Goal: Transaction & Acquisition: Book appointment/travel/reservation

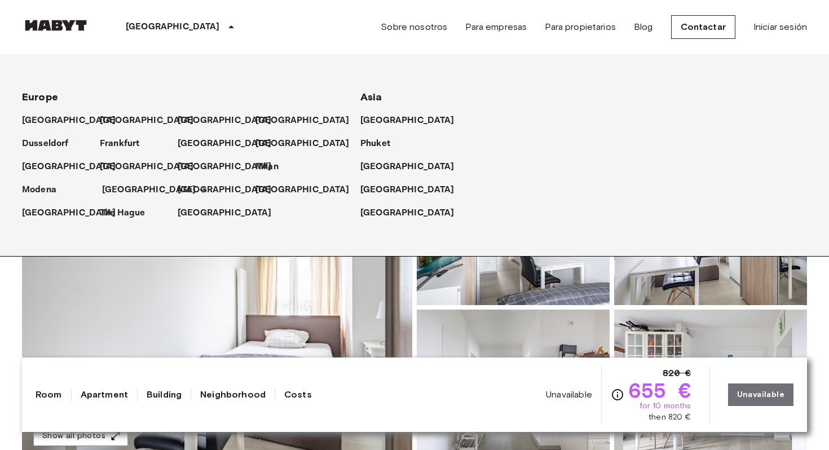
click at [118, 189] on p "[GEOGRAPHIC_DATA]" at bounding box center [149, 190] width 94 height 14
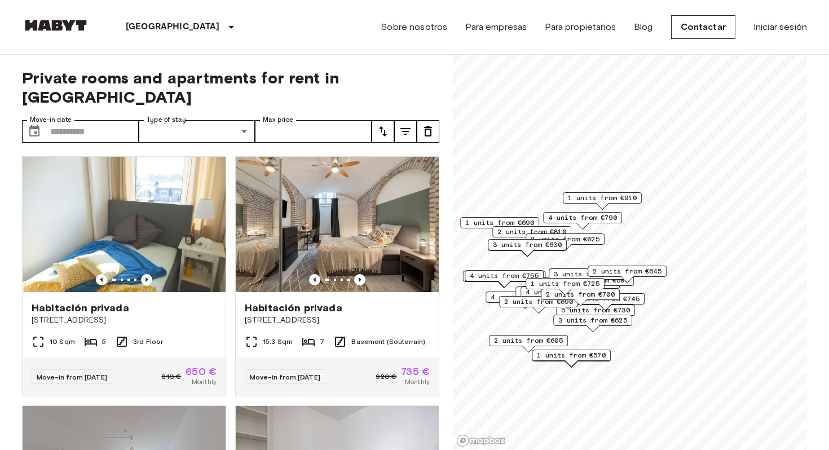
click at [637, 295] on span "3 units from €745" at bounding box center [605, 299] width 69 height 10
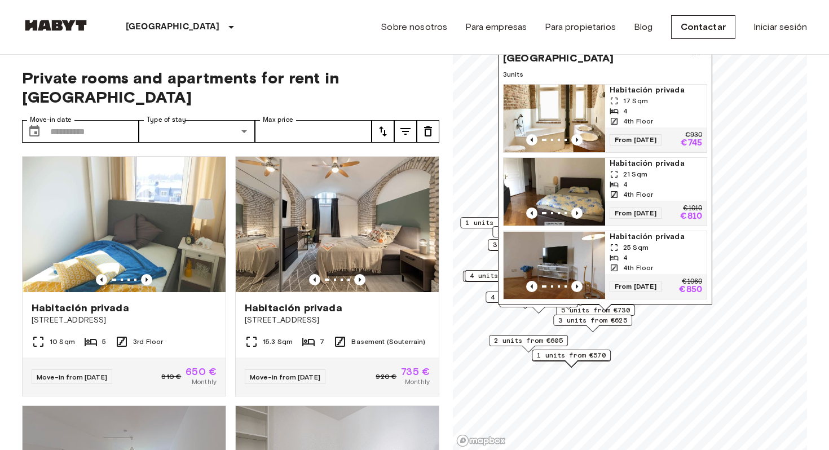
click at [678, 310] on div "[STREET_ADDRESS], [GEOGRAPHIC_DATA] 3 units Habitación privada 17 Sqm 4 4th Flo…" at bounding box center [605, 172] width 214 height 278
click at [696, 58] on icon "Map marker" at bounding box center [696, 52] width 14 height 14
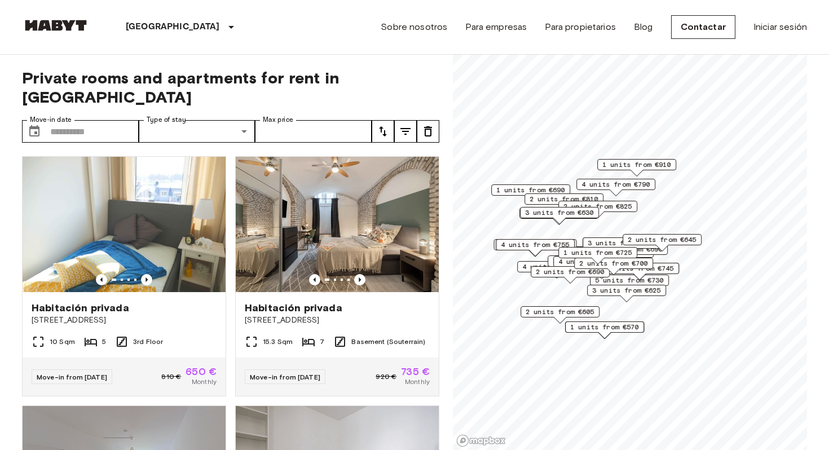
click at [661, 280] on div "3 units from €745" at bounding box center [639, 271] width 79 height 17
click at [670, 266] on span "3 units from €745" at bounding box center [639, 268] width 69 height 10
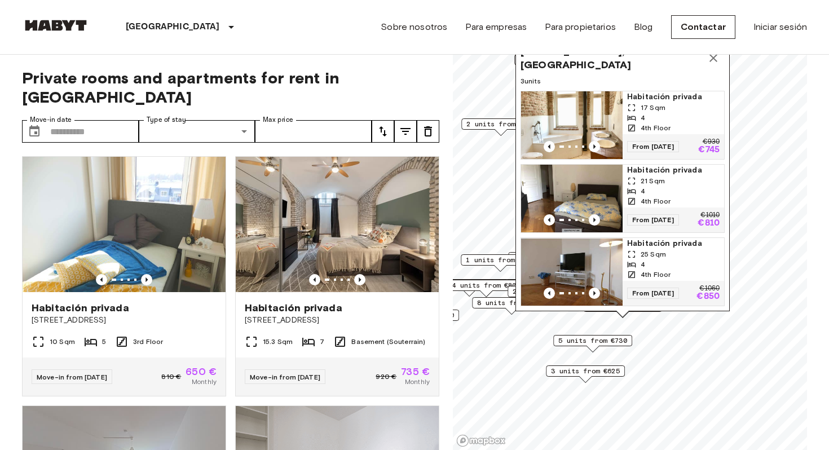
click at [716, 56] on icon "Map marker" at bounding box center [714, 58] width 14 height 14
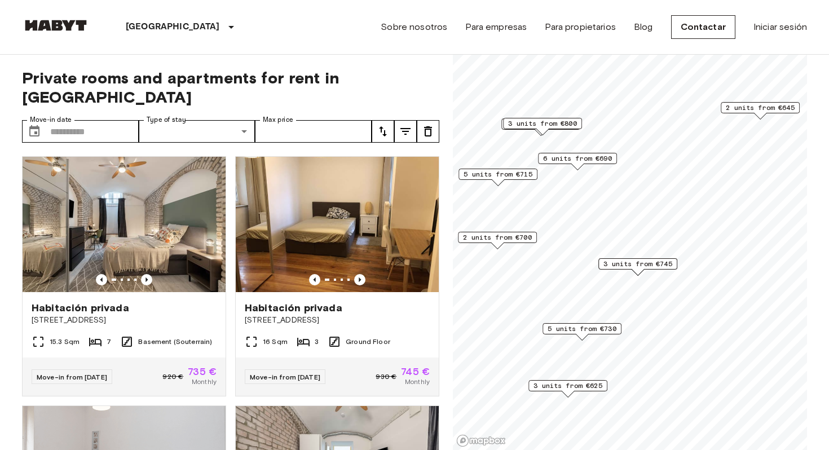
click at [601, 328] on span "5 units from €730" at bounding box center [582, 329] width 69 height 10
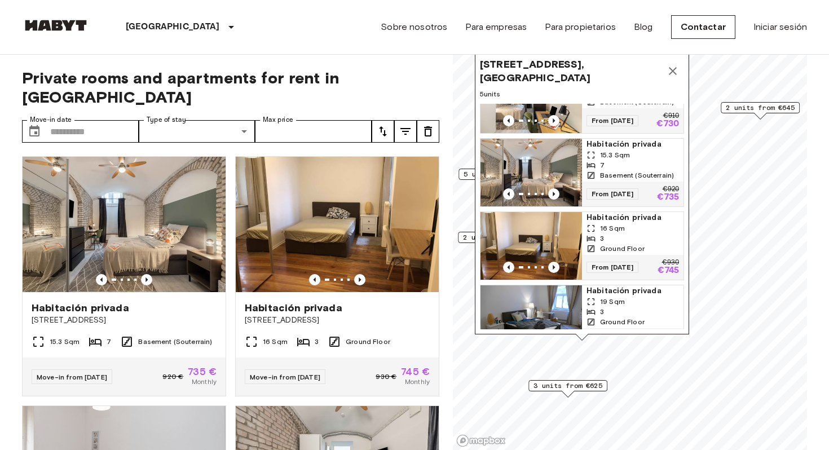
scroll to position [136, 0]
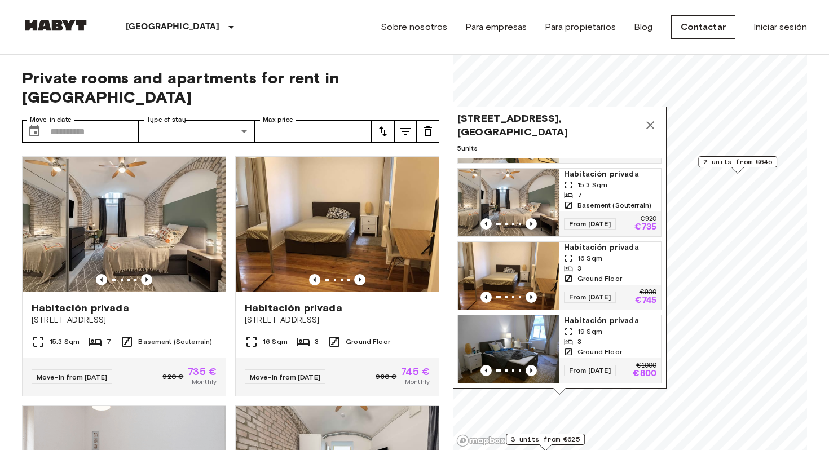
click at [652, 133] on button "Map marker" at bounding box center [650, 125] width 23 height 23
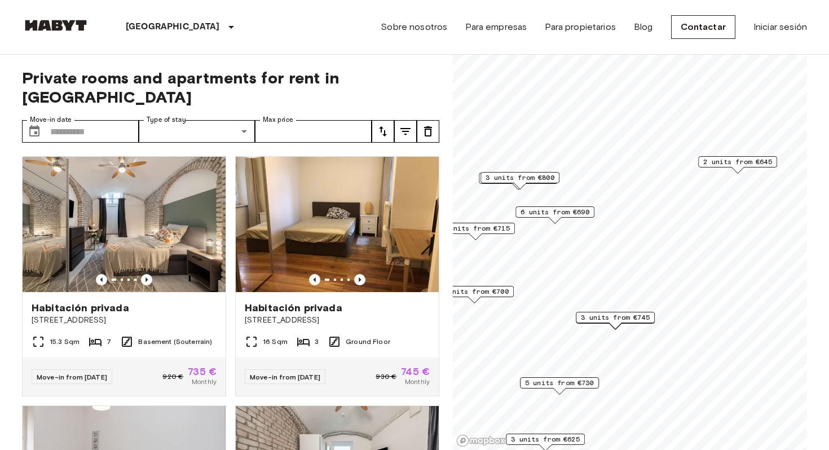
click at [639, 315] on span "3 units from €745" at bounding box center [615, 317] width 69 height 10
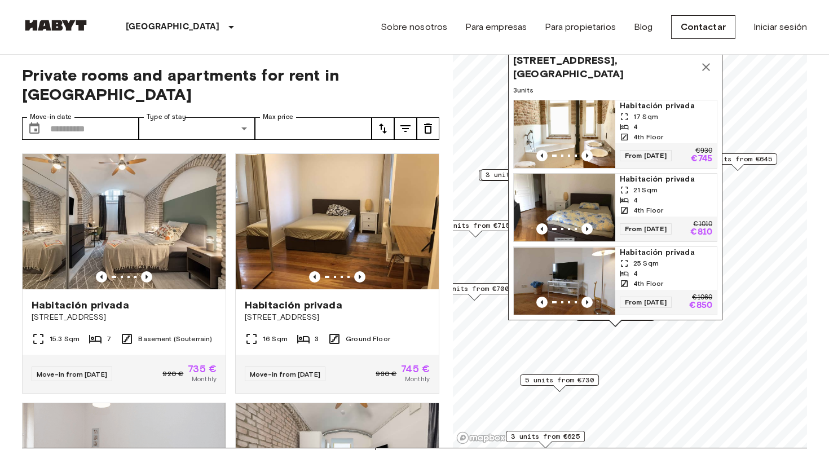
scroll to position [0, 0]
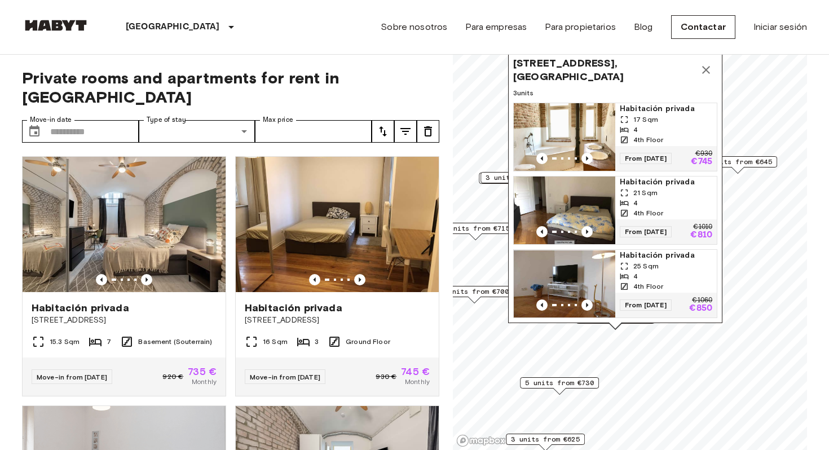
click at [706, 70] on icon "Map marker" at bounding box center [706, 70] width 14 height 14
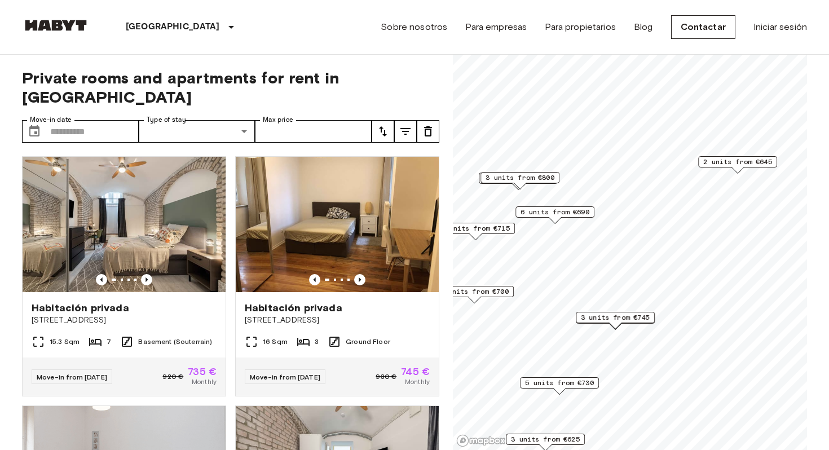
click at [578, 383] on span "5 units from €730" at bounding box center [559, 383] width 69 height 10
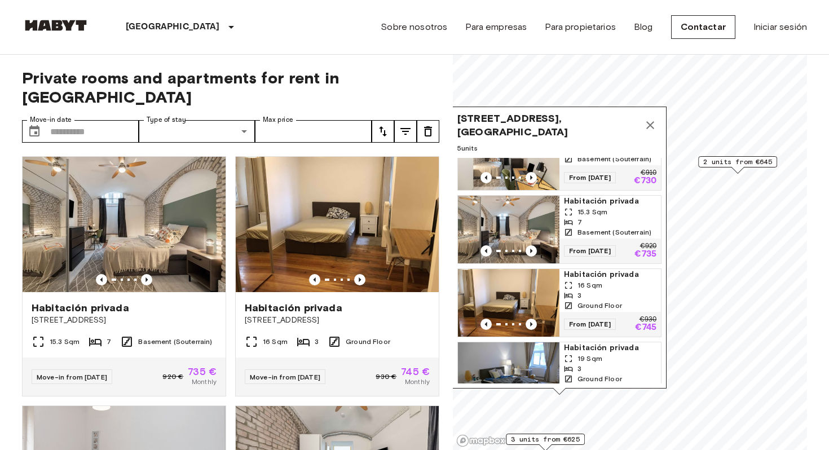
scroll to position [136, 0]
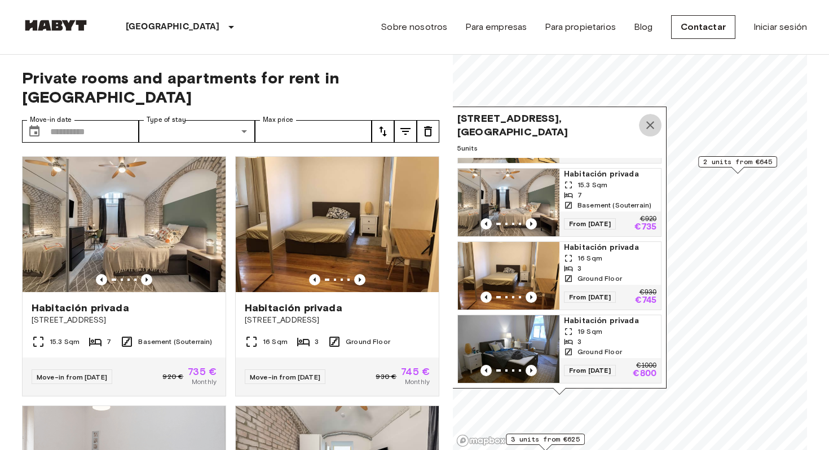
click at [650, 123] on icon "Map marker" at bounding box center [650, 125] width 14 height 14
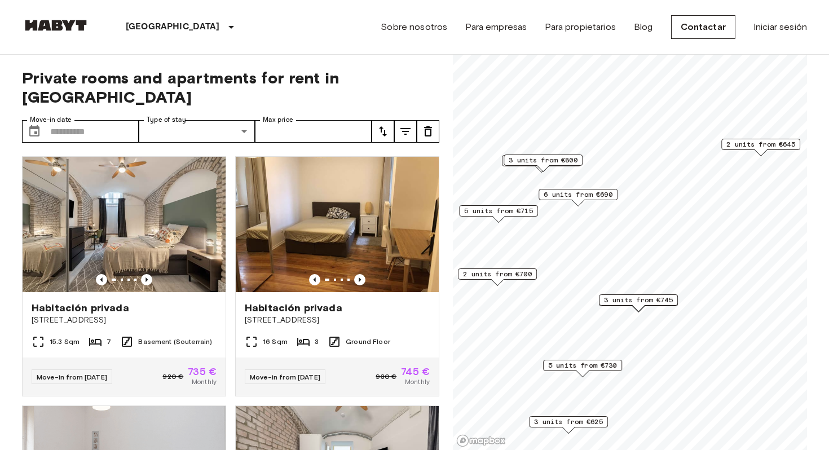
click at [635, 305] on div "Map marker" at bounding box center [638, 308] width 12 height 6
click at [643, 299] on span "3 units from €745" at bounding box center [638, 300] width 69 height 10
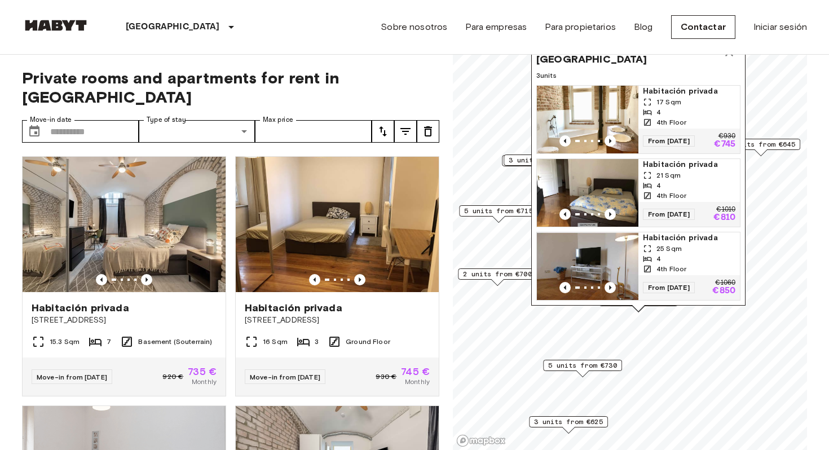
click at [687, 112] on div "4" at bounding box center [689, 112] width 92 height 10
click at [589, 427] on div "3 units from €625" at bounding box center [568, 421] width 79 height 11
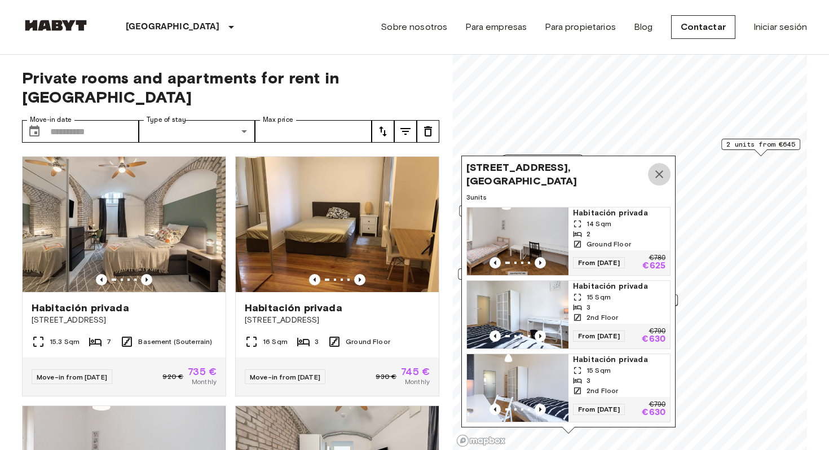
click at [659, 173] on icon "Map marker" at bounding box center [659, 174] width 14 height 14
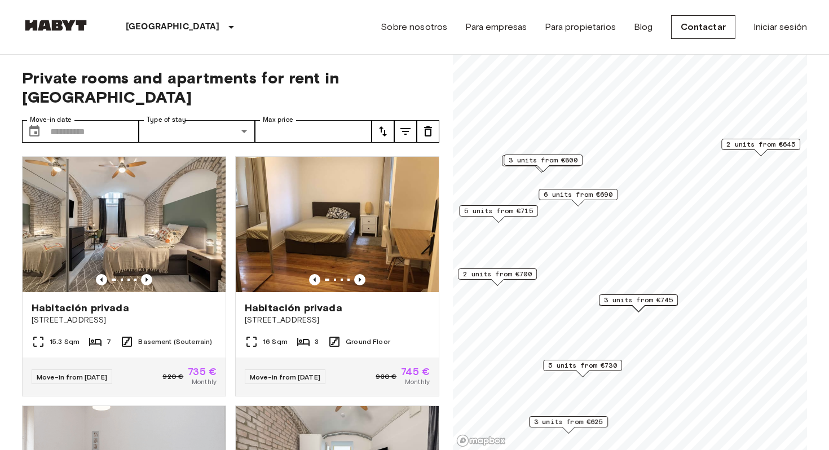
click at [745, 143] on span "2 units from €645" at bounding box center [760, 144] width 69 height 10
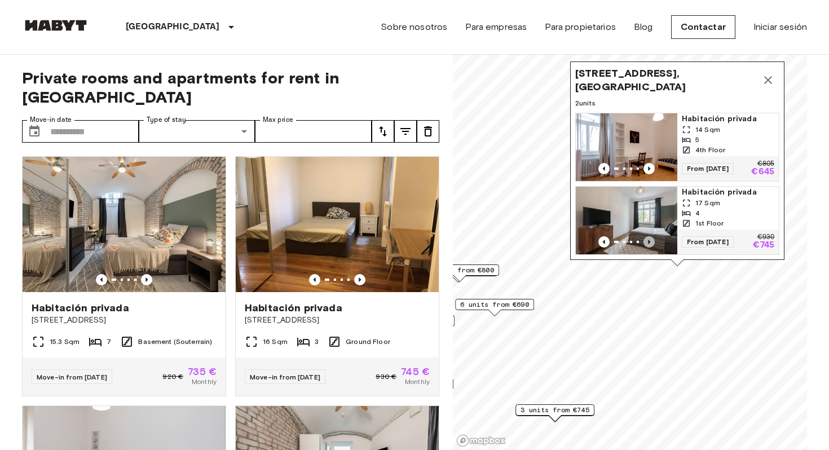
click at [647, 241] on icon "Previous image" at bounding box center [648, 241] width 11 height 11
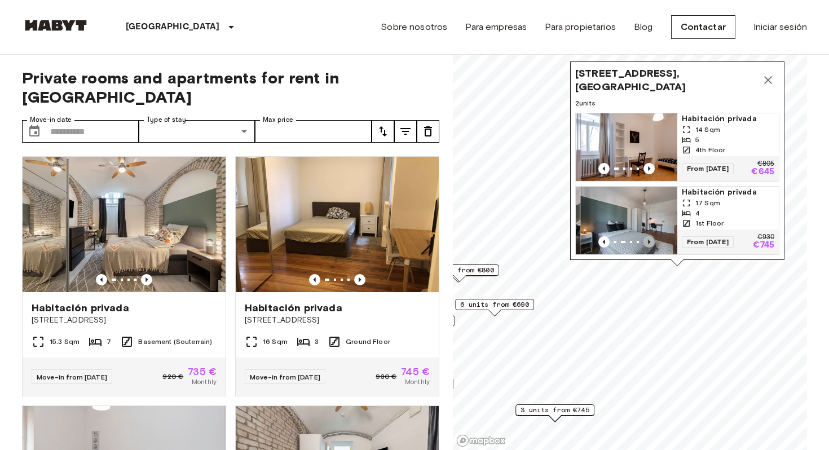
click at [647, 241] on icon "Previous image" at bounding box center [648, 241] width 11 height 11
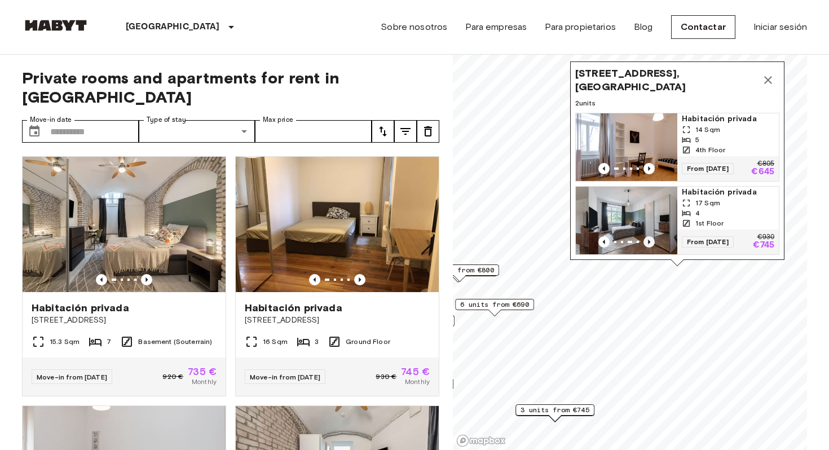
click at [647, 241] on icon "Previous image" at bounding box center [648, 241] width 11 height 11
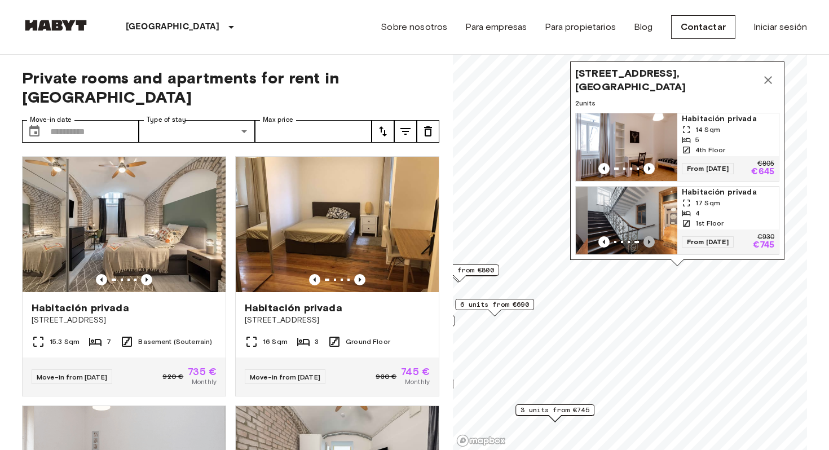
click at [647, 241] on icon "Previous image" at bounding box center [648, 241] width 11 height 11
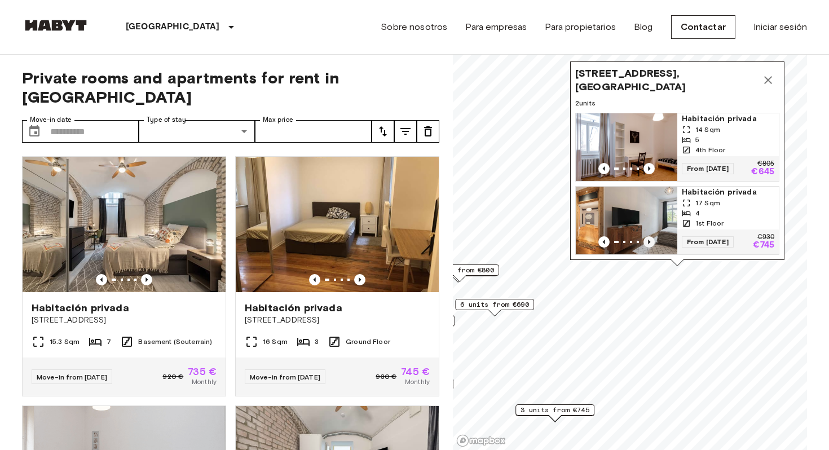
click at [647, 241] on icon "Previous image" at bounding box center [648, 241] width 11 height 11
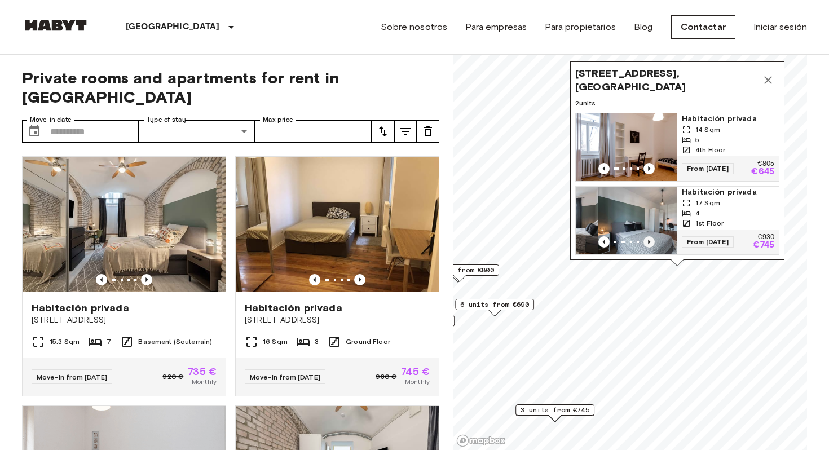
click at [647, 241] on icon "Previous image" at bounding box center [648, 241] width 11 height 11
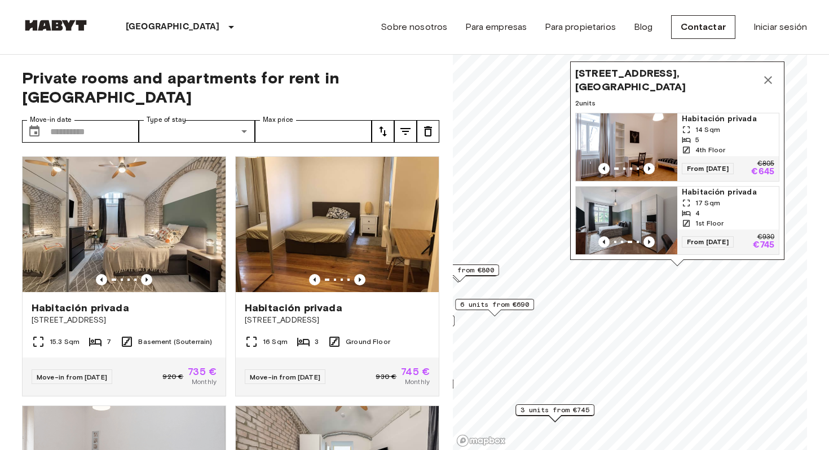
click at [722, 196] on span "Habitación privada" at bounding box center [728, 192] width 92 height 11
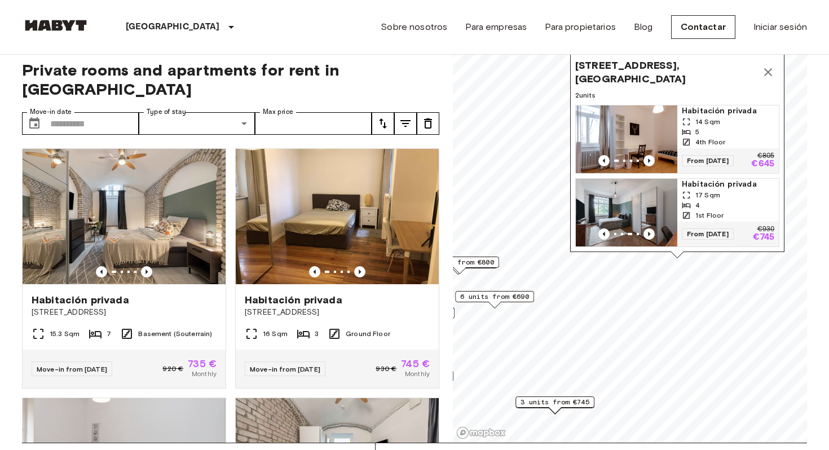
scroll to position [1, 0]
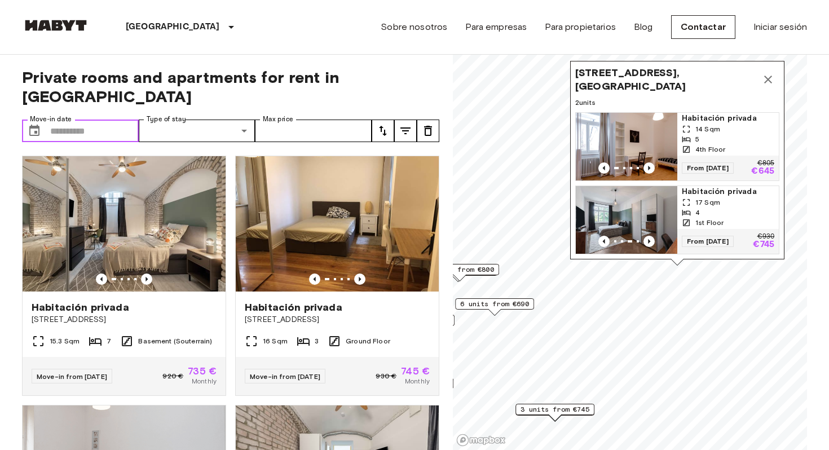
click at [104, 120] on input "Move-in date" at bounding box center [94, 131] width 89 height 23
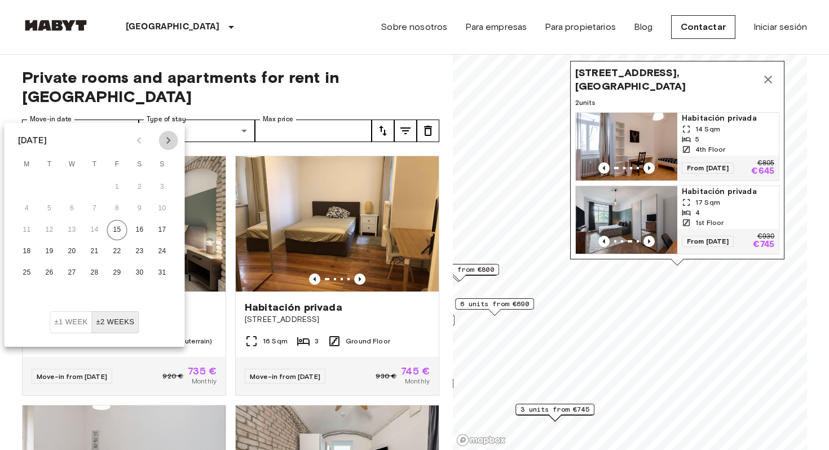
click at [166, 142] on icon "Next month" at bounding box center [169, 141] width 14 height 14
click at [73, 187] on button "1" at bounding box center [72, 187] width 20 height 20
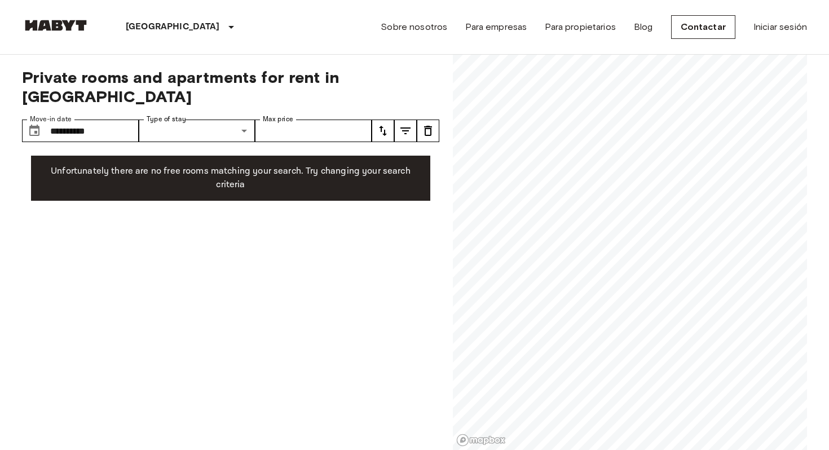
click at [153, 174] on div "Unfortunately there are no free rooms matching your search. Try changing your s…" at bounding box center [230, 178] width 399 height 45
click at [121, 120] on input "**********" at bounding box center [94, 131] width 89 height 23
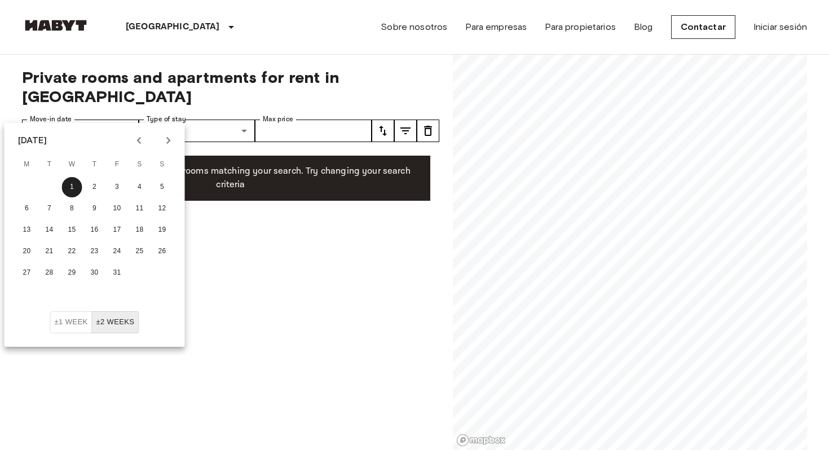
click at [138, 136] on icon "Previous month" at bounding box center [140, 141] width 14 height 14
click at [28, 183] on button "1" at bounding box center [27, 187] width 20 height 20
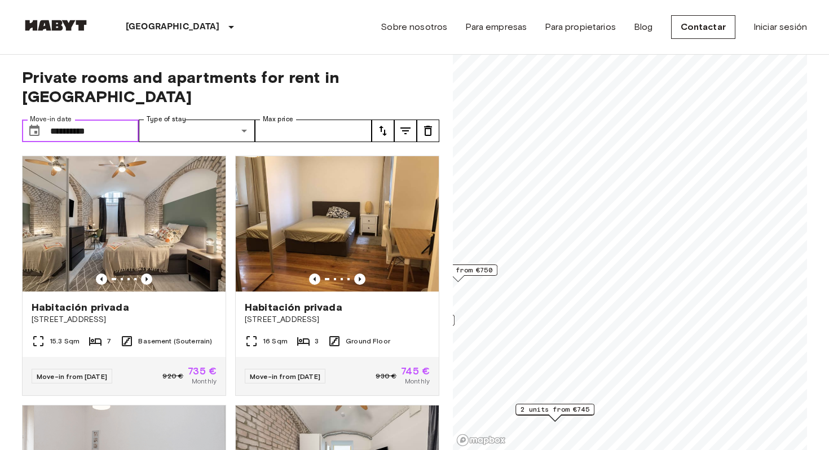
click at [569, 408] on span "2 units from €745" at bounding box center [554, 409] width 69 height 10
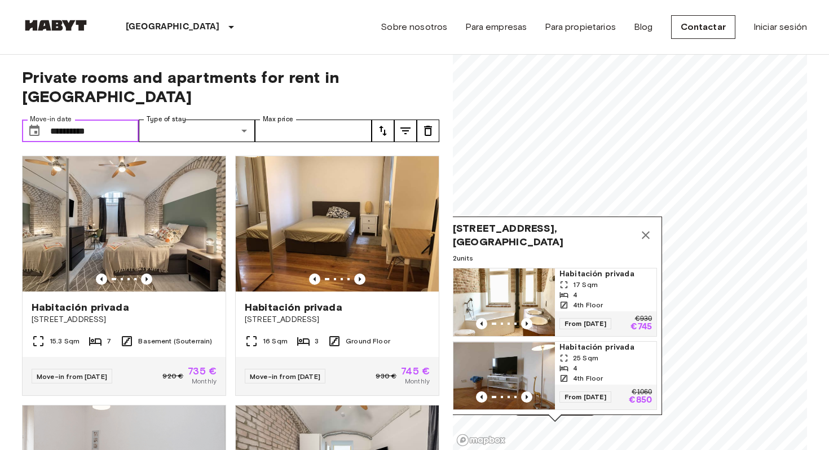
click at [650, 233] on icon "Map marker" at bounding box center [646, 235] width 14 height 14
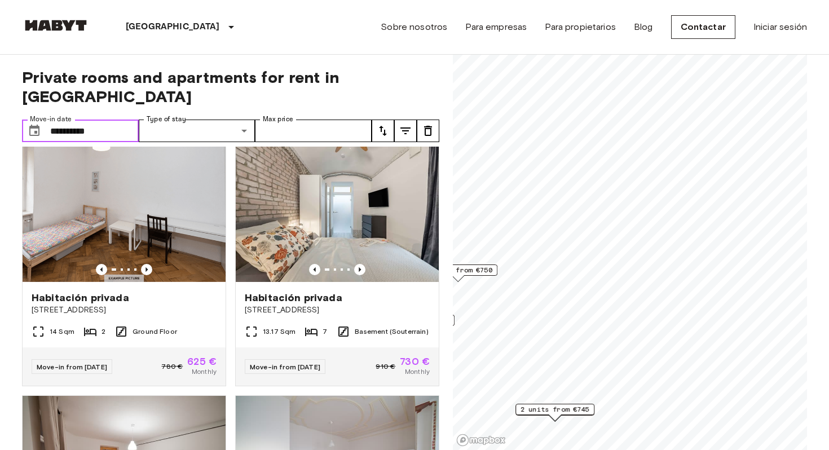
scroll to position [268, 0]
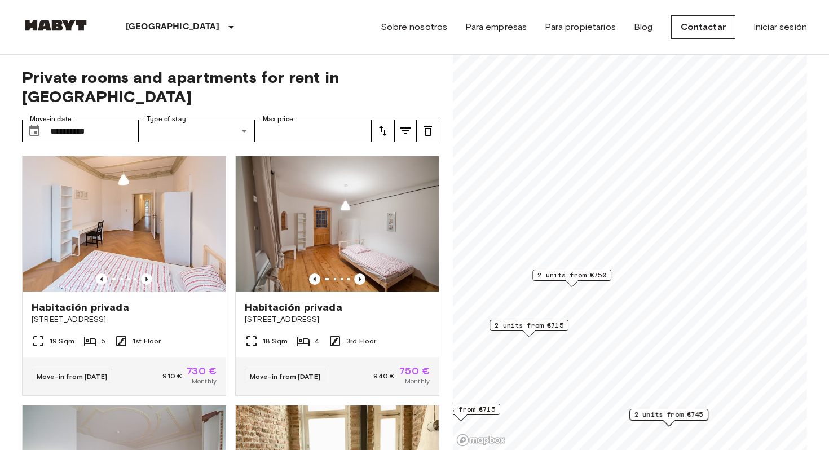
click at [597, 272] on span "2 units from €750" at bounding box center [571, 275] width 69 height 10
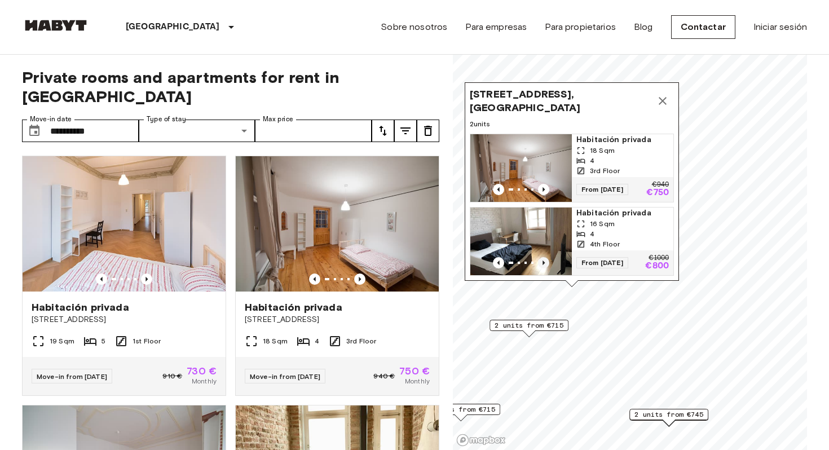
click at [543, 257] on icon "Previous image" at bounding box center [543, 262] width 11 height 11
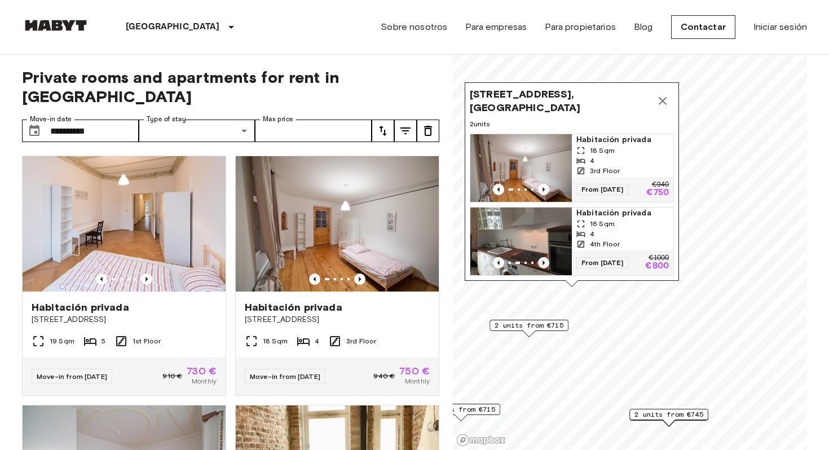
click at [544, 259] on icon "Previous image" at bounding box center [543, 262] width 11 height 11
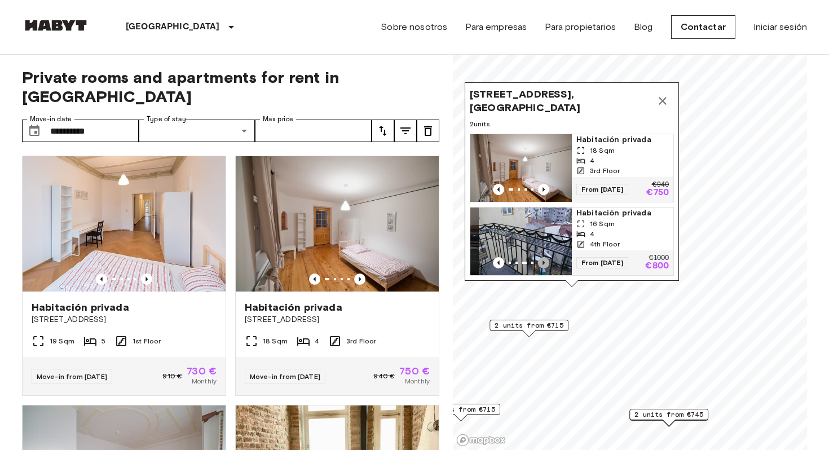
click at [544, 259] on icon "Previous image" at bounding box center [543, 262] width 11 height 11
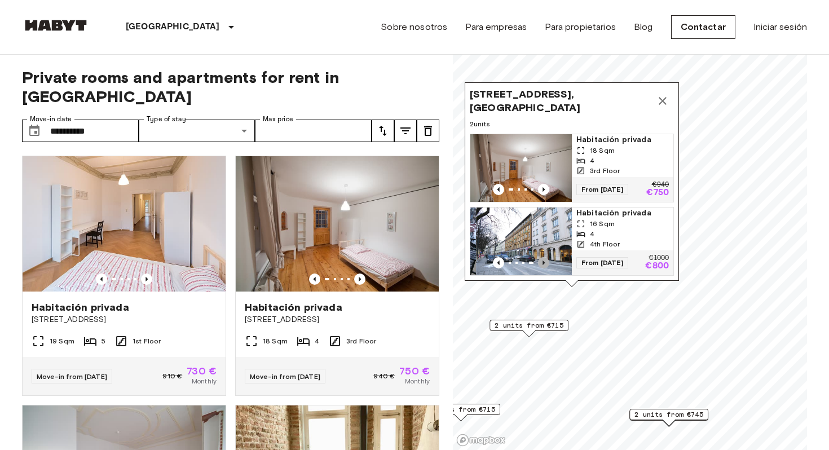
click at [544, 259] on icon "Previous image" at bounding box center [543, 262] width 11 height 11
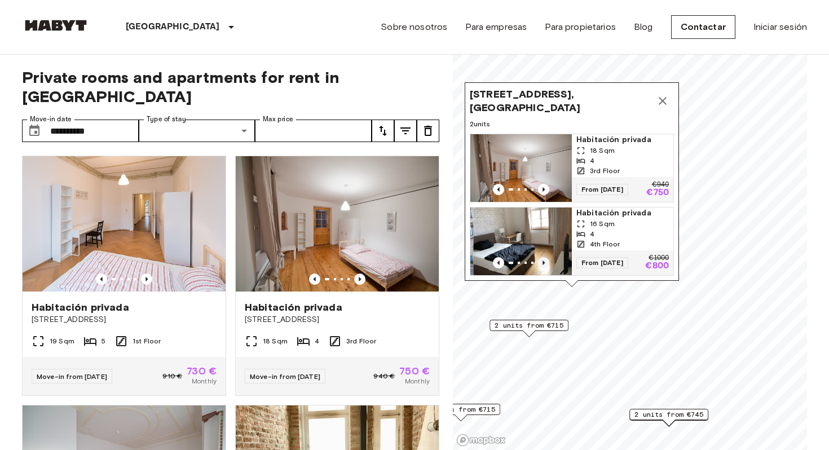
click at [544, 259] on icon "Previous image" at bounding box center [543, 262] width 11 height 11
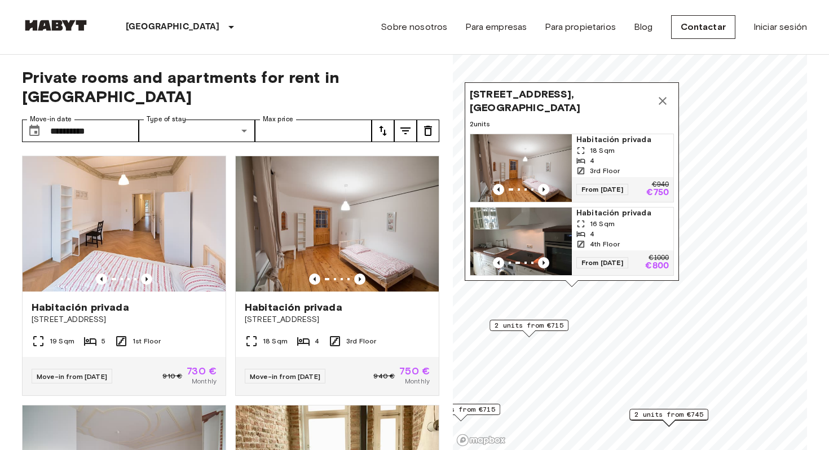
click at [619, 216] on span "Habitación privada" at bounding box center [622, 212] width 92 height 11
click at [666, 94] on icon "Map marker" at bounding box center [663, 101] width 14 height 14
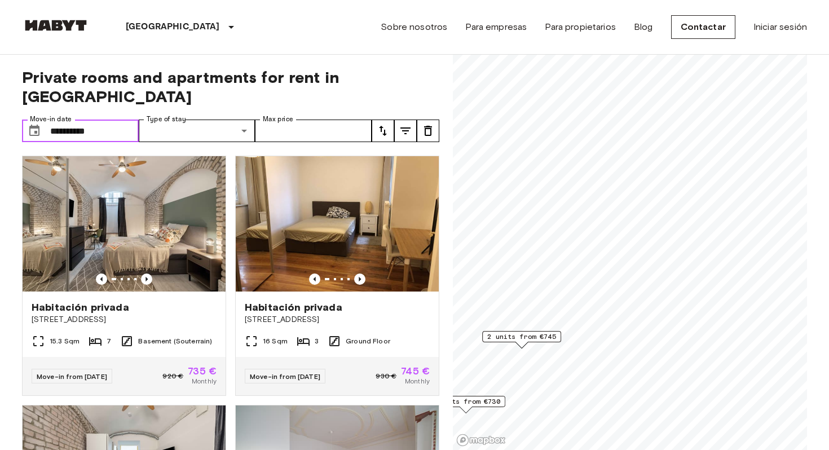
click at [113, 120] on input "**********" at bounding box center [94, 131] width 89 height 23
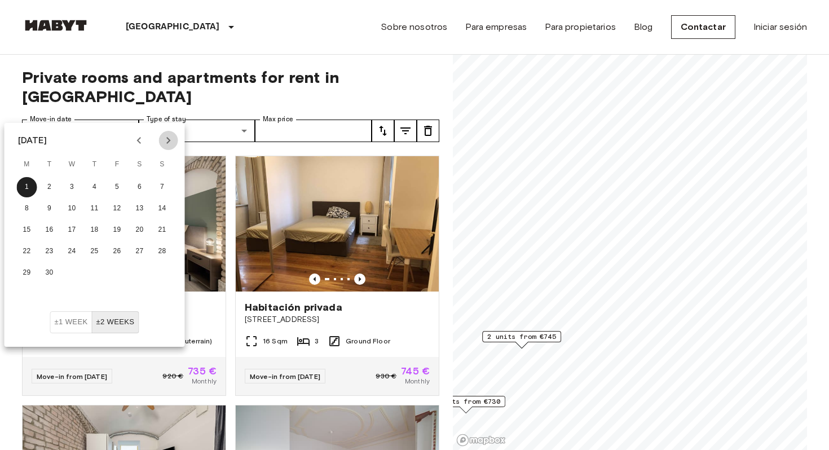
click at [166, 139] on icon "Next month" at bounding box center [169, 141] width 14 height 14
click at [139, 188] on button "1" at bounding box center [140, 187] width 20 height 20
type input "**********"
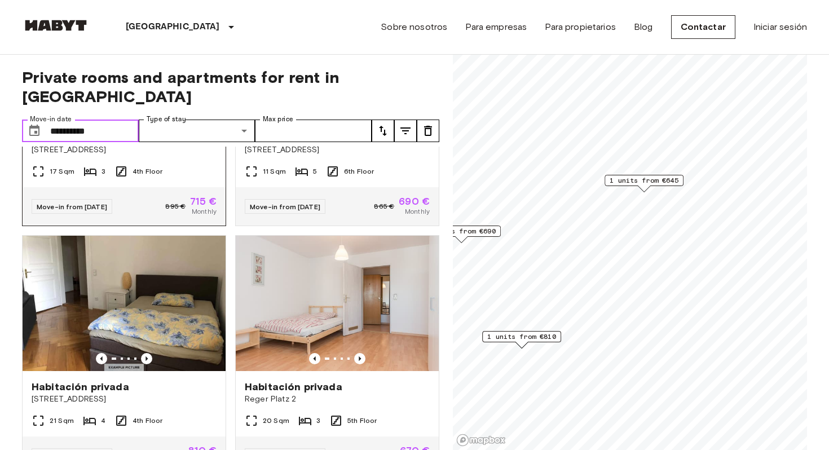
scroll to position [184, 0]
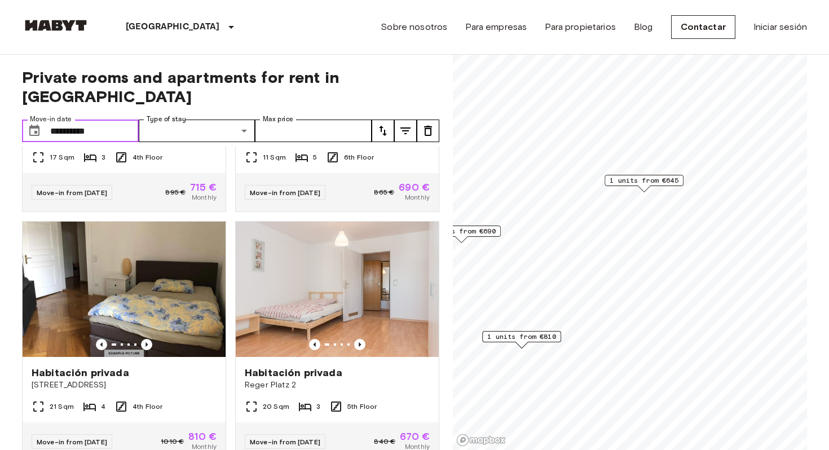
drag, startPoint x: 105, startPoint y: 116, endPoint x: 15, endPoint y: 105, distance: 91.5
click at [240, 77] on span "Private rooms and apartments for rent in Munich" at bounding box center [230, 87] width 417 height 38
click at [421, 120] on button "tune" at bounding box center [428, 131] width 23 height 23
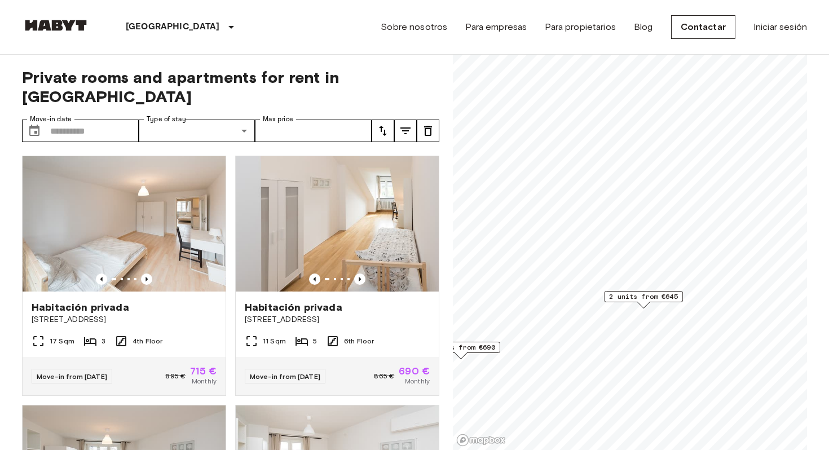
click at [650, 292] on span "2 units from €645" at bounding box center [643, 297] width 69 height 10
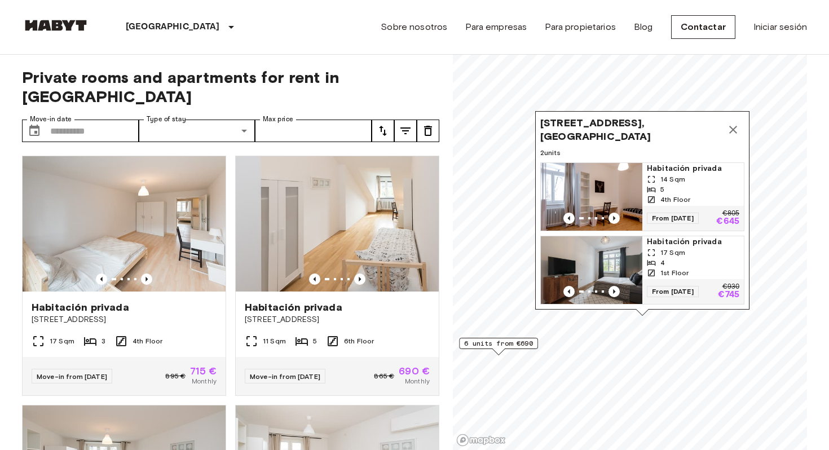
click at [736, 123] on icon "Map marker" at bounding box center [733, 130] width 14 height 14
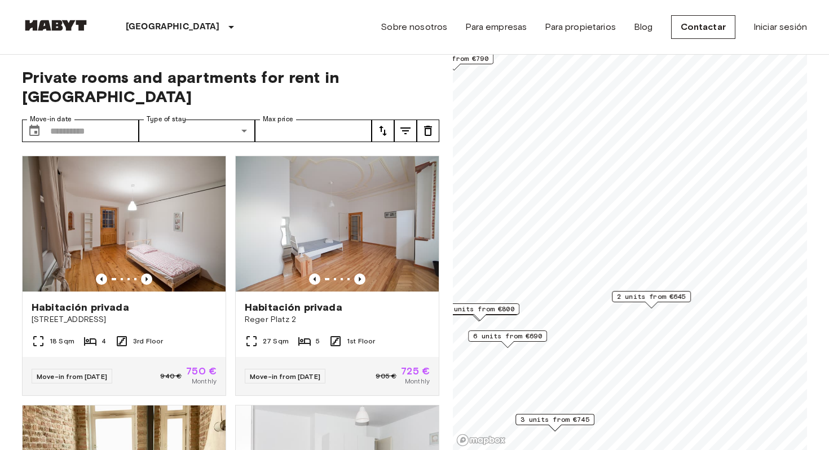
click at [511, 337] on span "6 units from €690" at bounding box center [507, 336] width 69 height 10
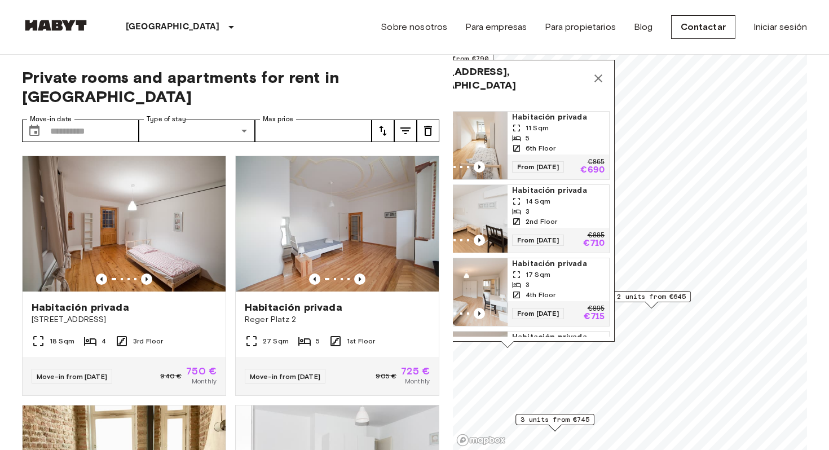
click at [568, 418] on span "3 units from €745" at bounding box center [554, 419] width 69 height 10
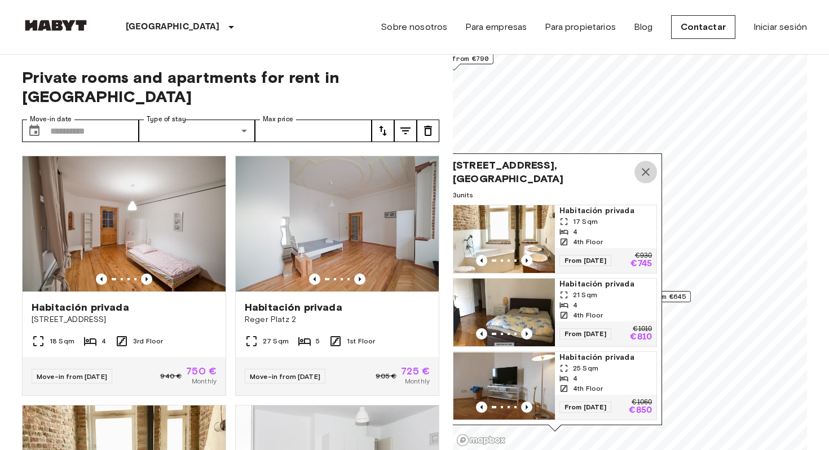
click at [650, 175] on icon "Map marker" at bounding box center [646, 172] width 14 height 14
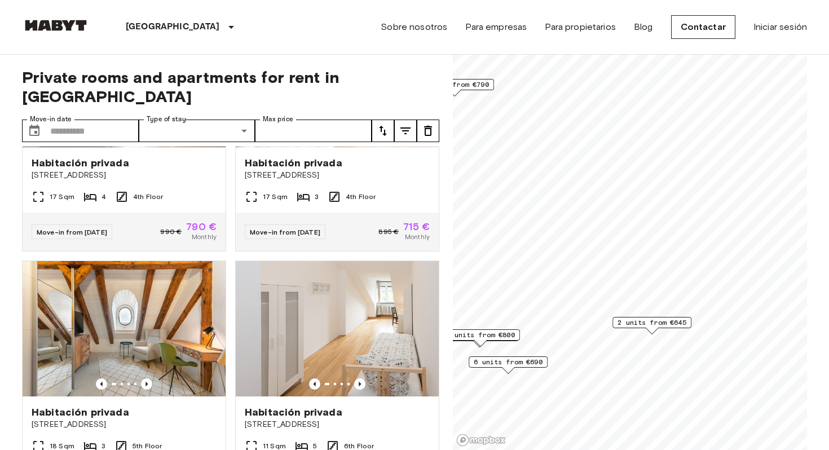
scroll to position [418, 0]
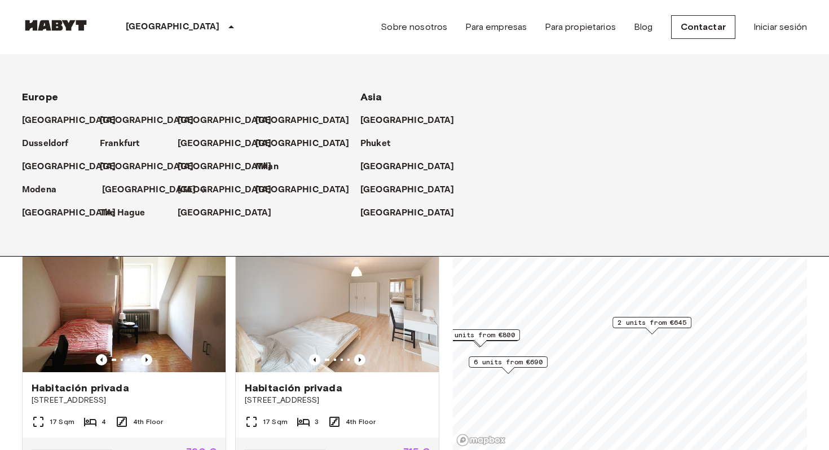
click at [120, 185] on p "[GEOGRAPHIC_DATA]" at bounding box center [149, 190] width 94 height 14
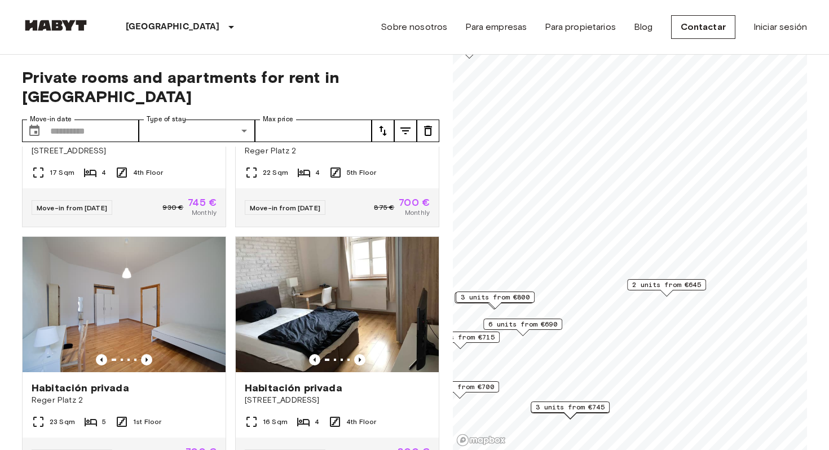
click at [664, 283] on span "2 units from €645" at bounding box center [666, 285] width 69 height 10
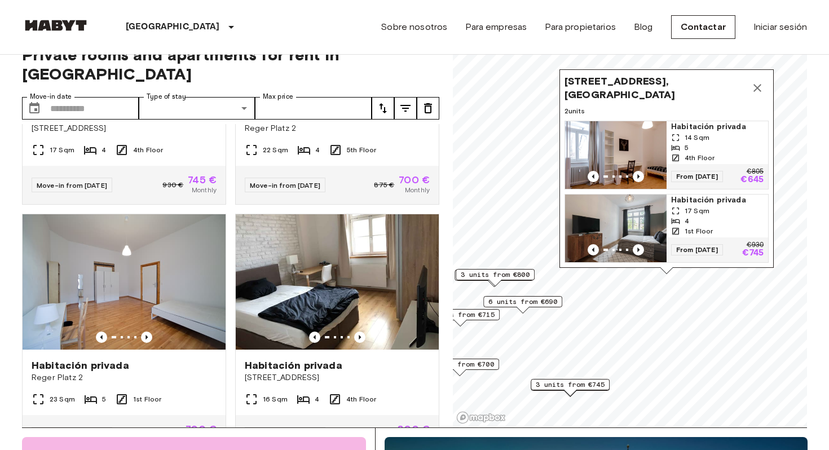
scroll to position [33, 0]
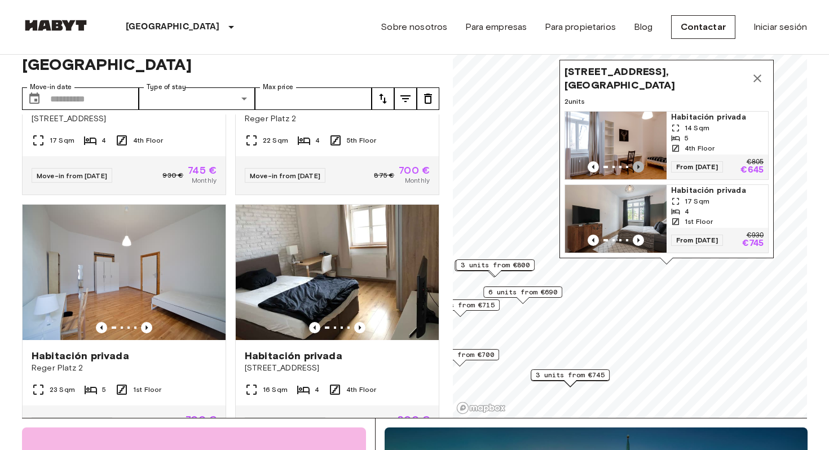
click at [639, 164] on icon "Previous image" at bounding box center [638, 166] width 11 height 11
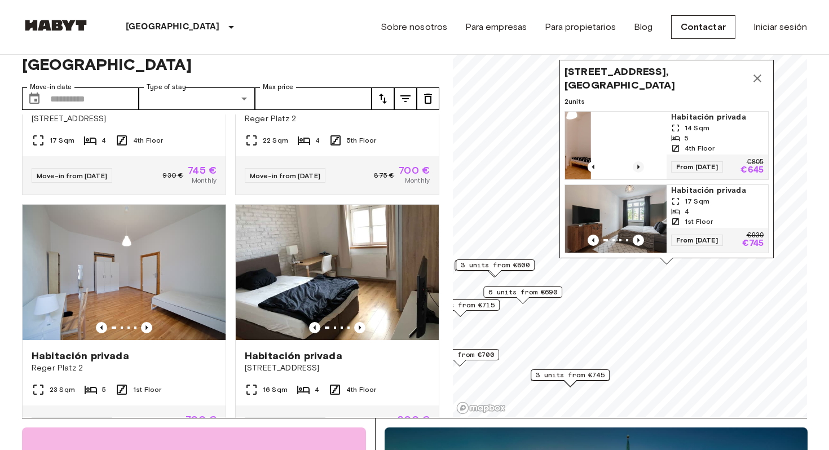
click at [639, 164] on icon "Previous image" at bounding box center [638, 166] width 11 height 11
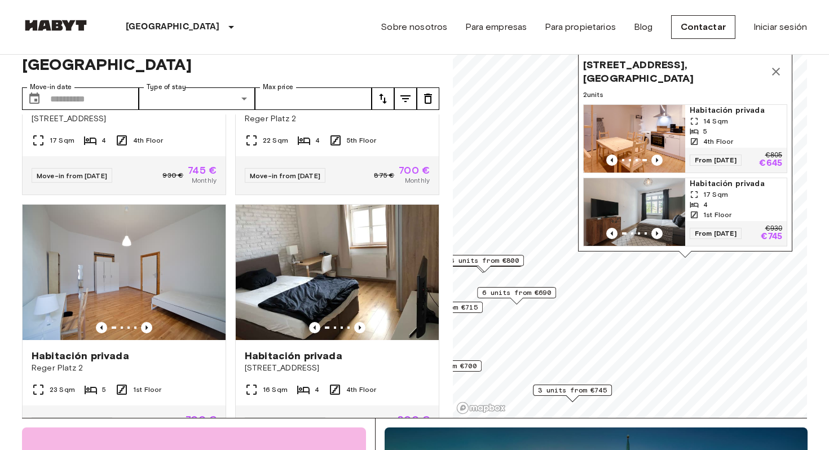
click at [595, 388] on span "3 units from €745" at bounding box center [572, 390] width 69 height 10
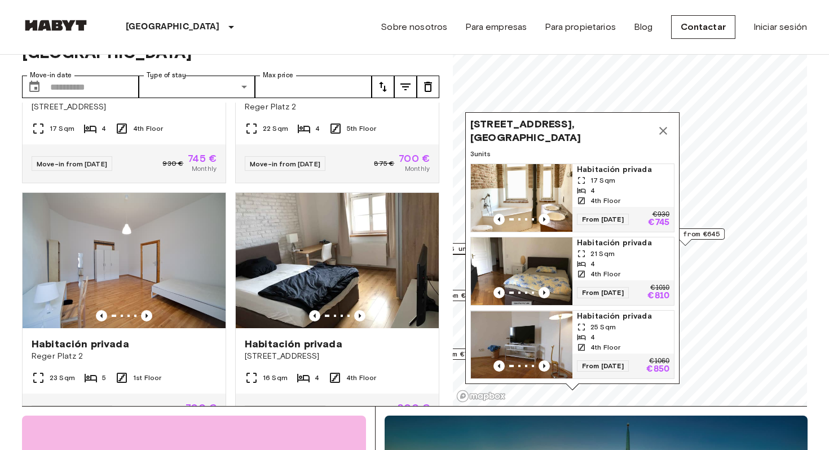
scroll to position [53, 0]
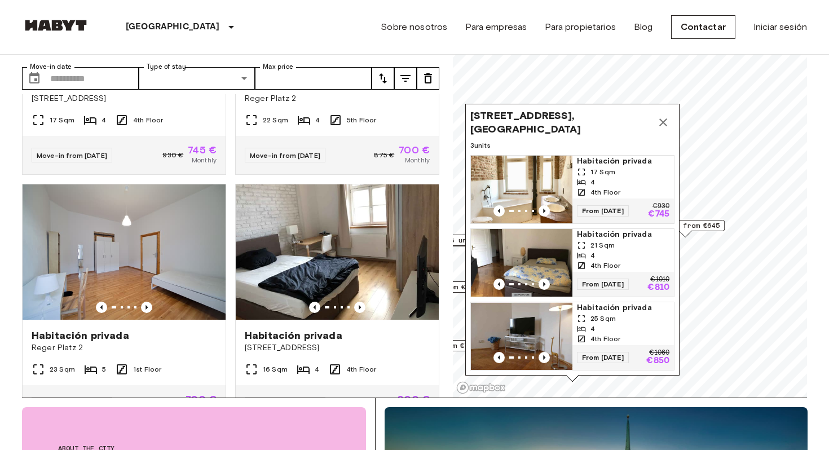
click at [666, 122] on icon "Map marker" at bounding box center [663, 122] width 8 height 8
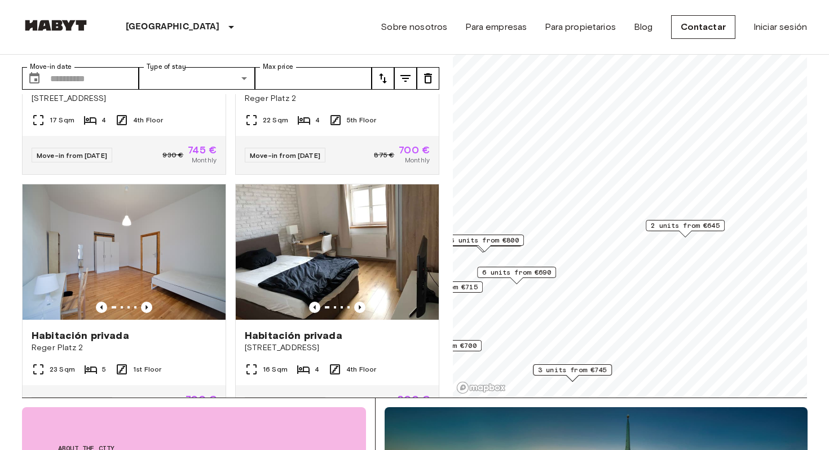
click at [541, 270] on span "6 units from €690" at bounding box center [516, 272] width 69 height 10
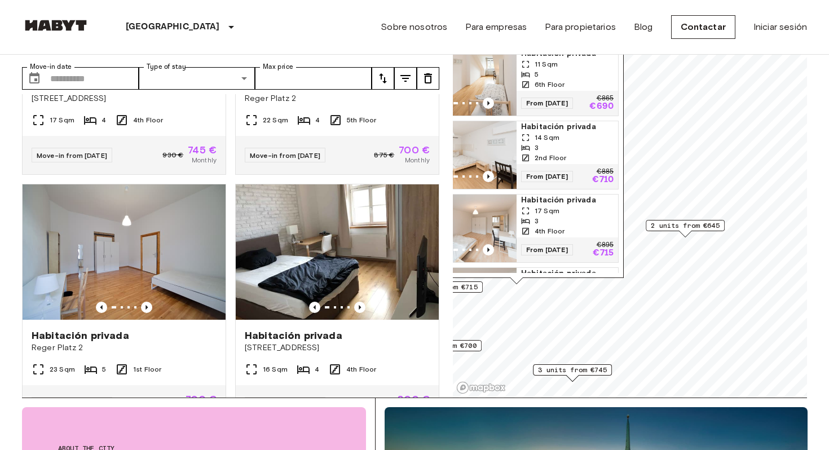
scroll to position [0, 0]
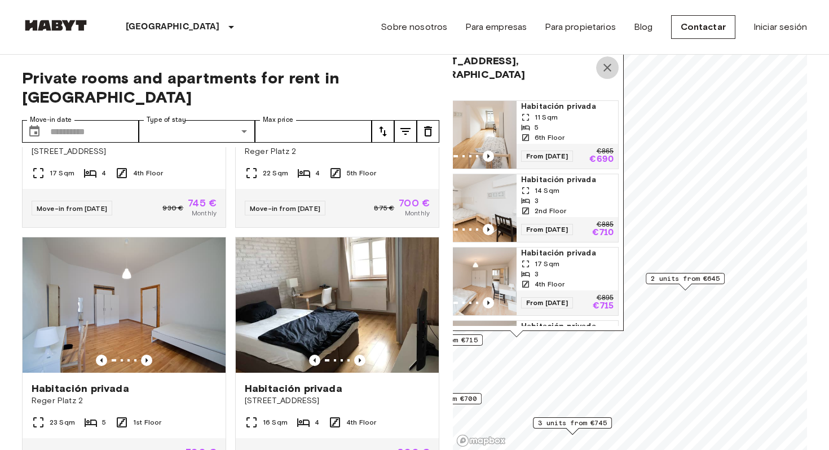
click at [607, 61] on icon "Map marker" at bounding box center [608, 68] width 14 height 14
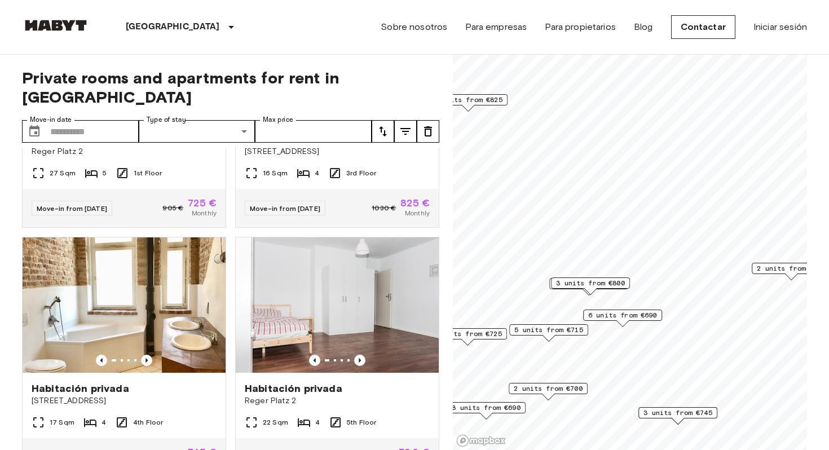
scroll to position [667, 0]
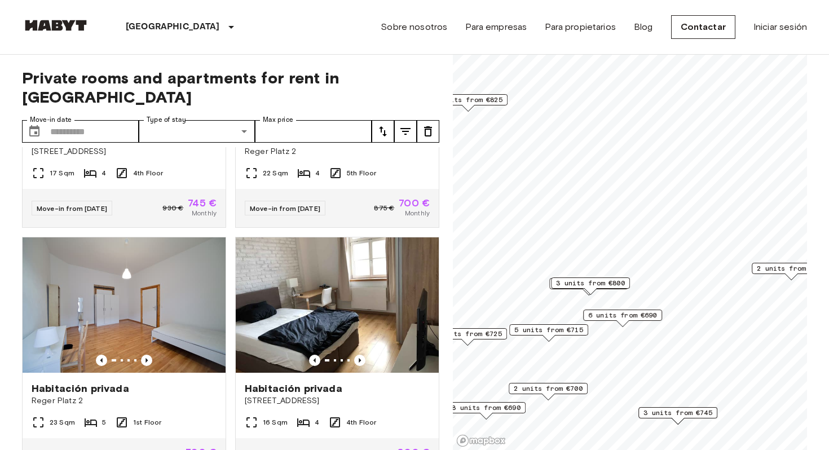
click at [569, 327] on span "5 units from €715" at bounding box center [548, 330] width 69 height 10
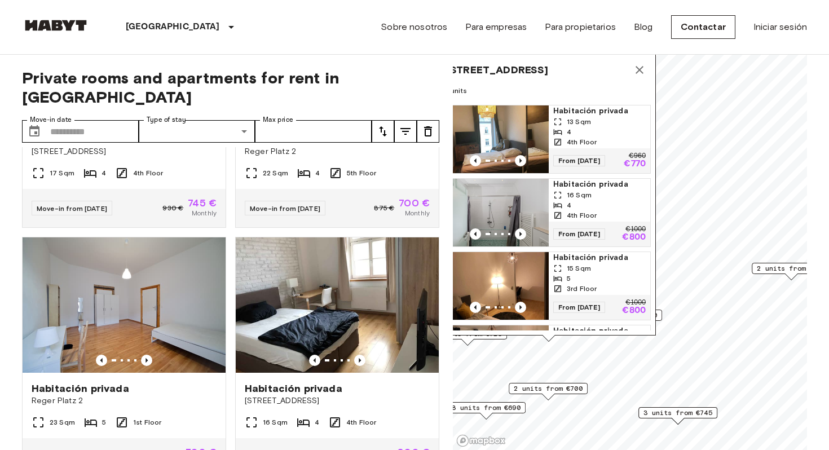
scroll to position [82, 0]
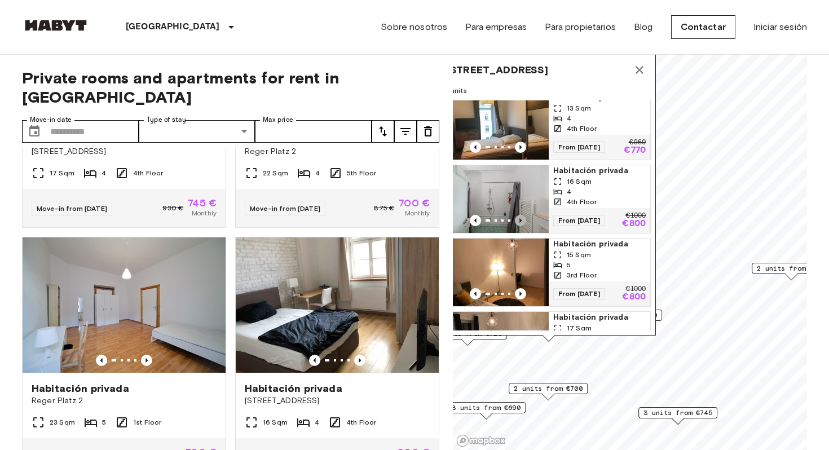
click at [522, 222] on icon "Previous image" at bounding box center [520, 220] width 11 height 11
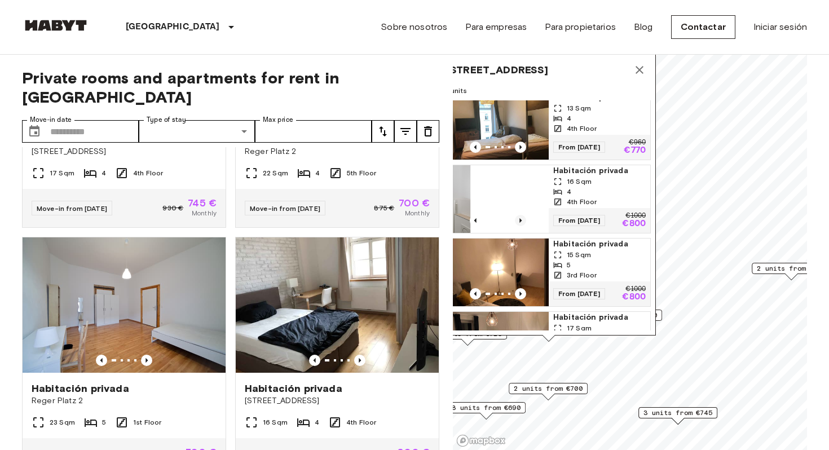
click at [522, 222] on icon "Previous image" at bounding box center [520, 220] width 11 height 11
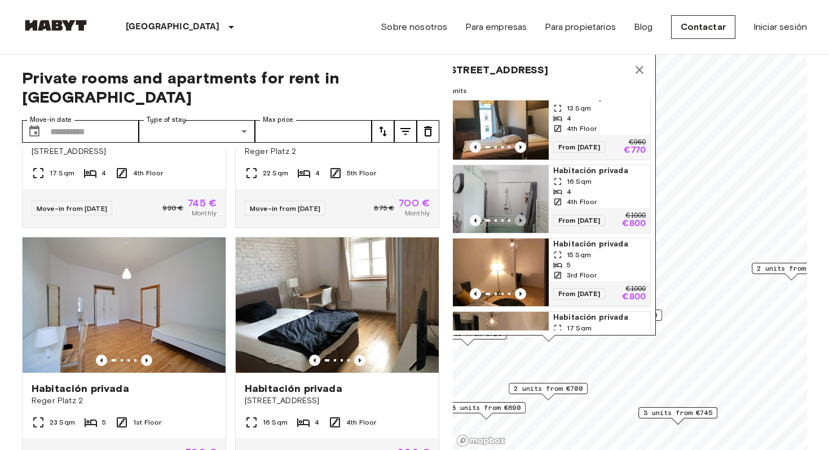
click at [522, 222] on icon "Previous image" at bounding box center [520, 220] width 11 height 11
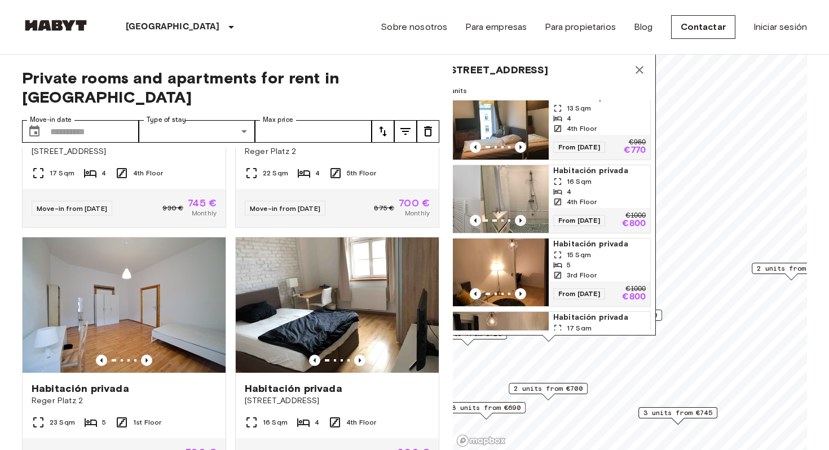
click at [522, 222] on icon "Previous image" at bounding box center [520, 220] width 11 height 11
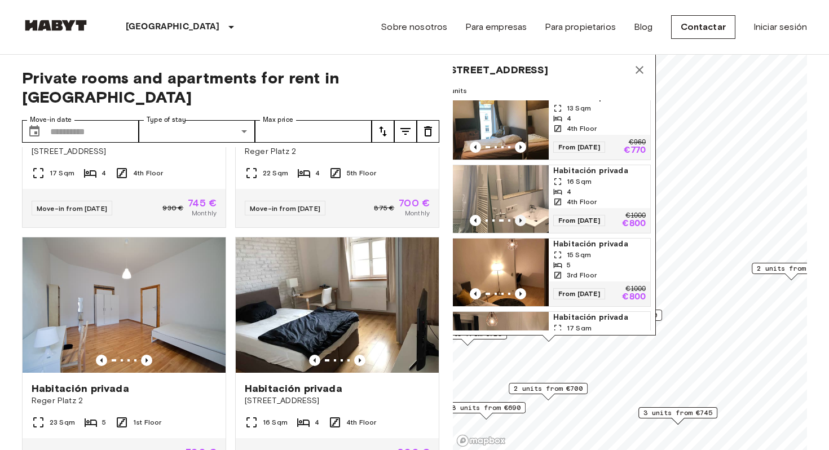
click at [522, 222] on icon "Previous image" at bounding box center [520, 220] width 11 height 11
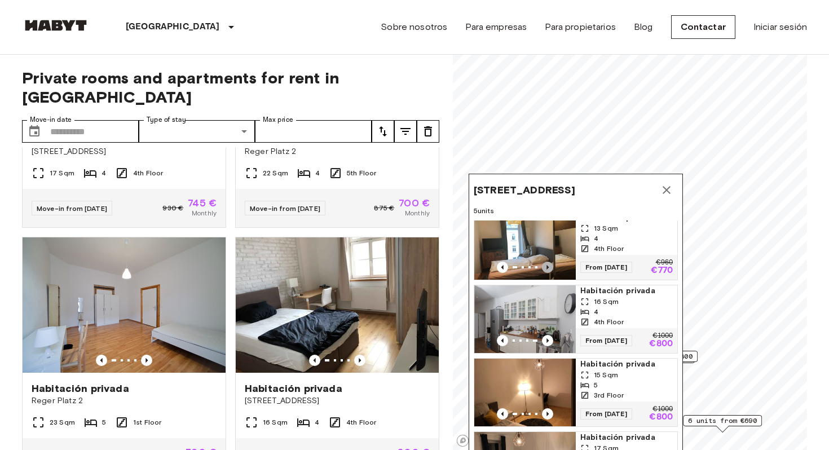
click at [548, 267] on icon "Previous image" at bounding box center [547, 267] width 11 height 11
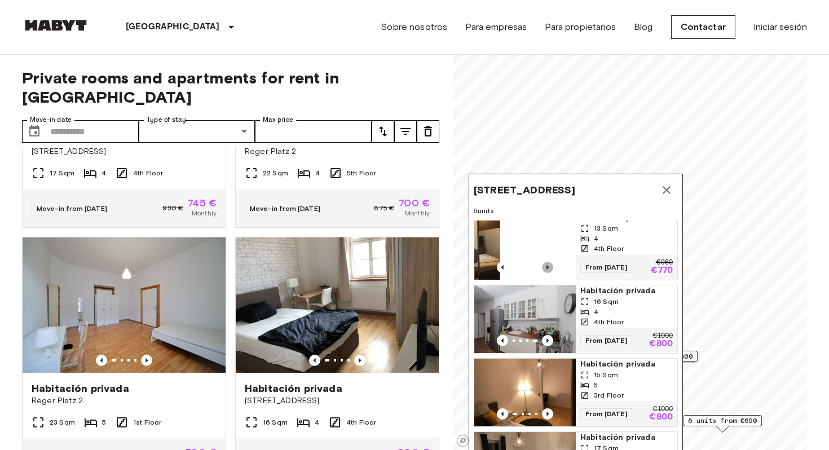
click at [548, 267] on icon "Previous image" at bounding box center [547, 267] width 11 height 11
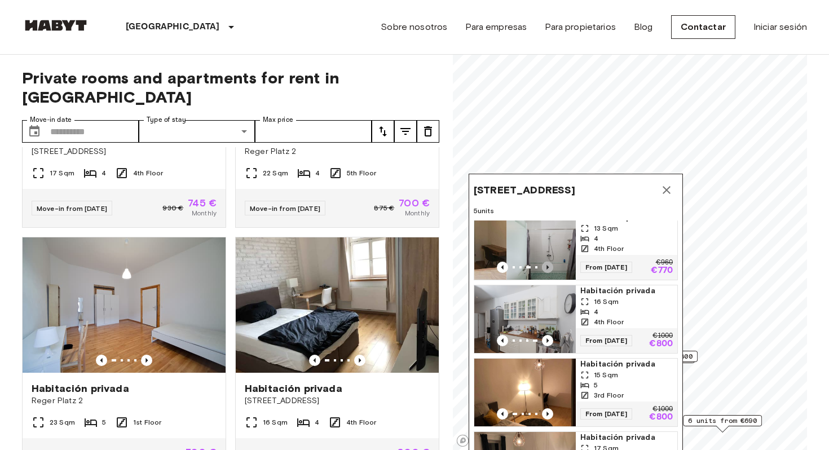
click at [548, 267] on icon "Previous image" at bounding box center [547, 267] width 11 height 11
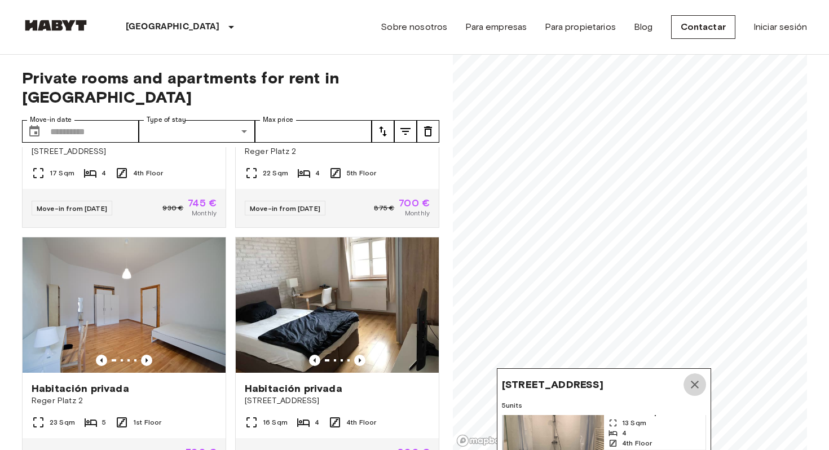
click at [694, 386] on icon "Map marker" at bounding box center [695, 385] width 8 height 8
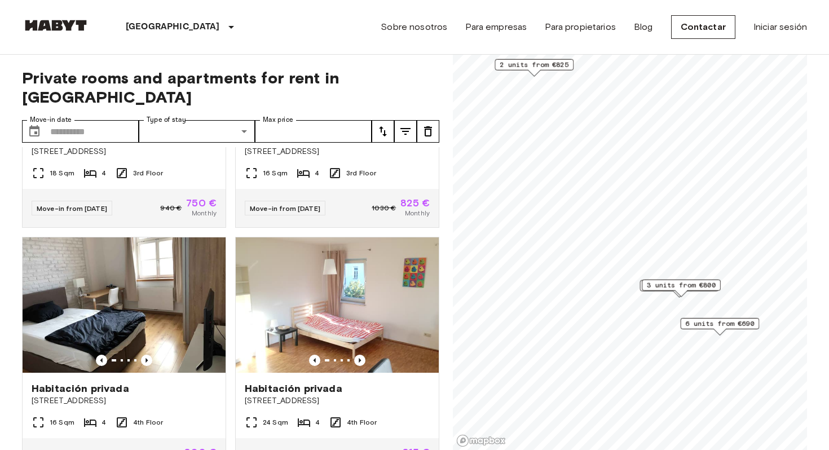
drag, startPoint x: 715, startPoint y: 432, endPoint x: 669, endPoint y: 273, distance: 165.1
click at [680, 318] on div "6 units from €690" at bounding box center [719, 326] width 79 height 17
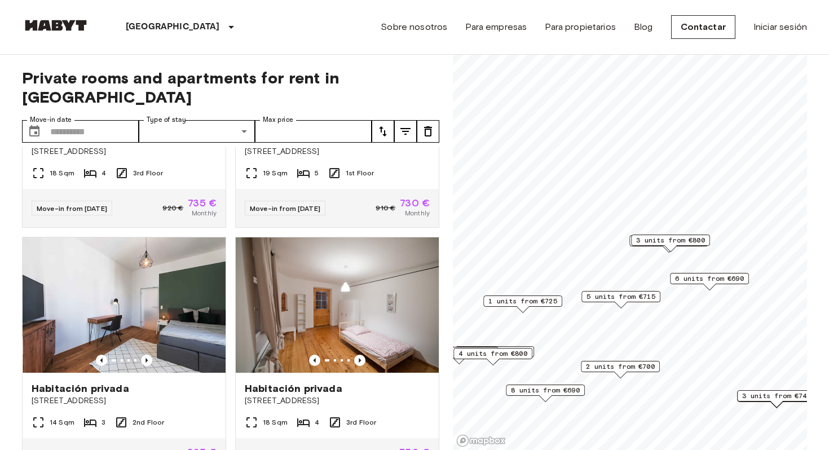
scroll to position [916, 0]
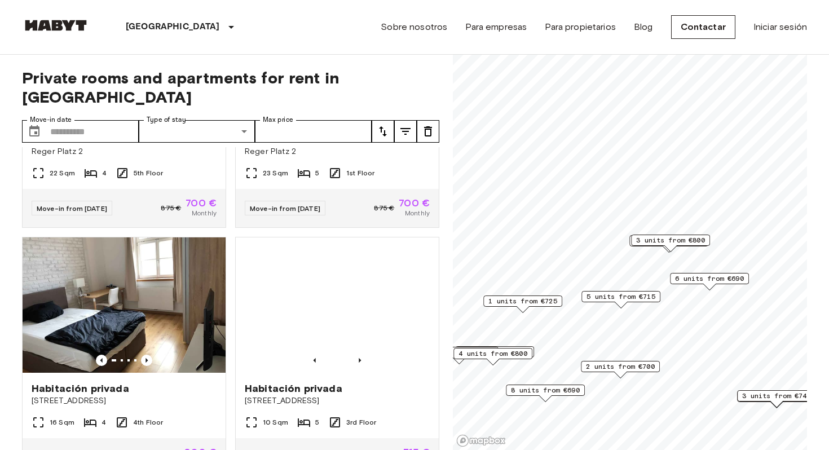
click at [676, 241] on span "3 units from €800" at bounding box center [670, 240] width 69 height 10
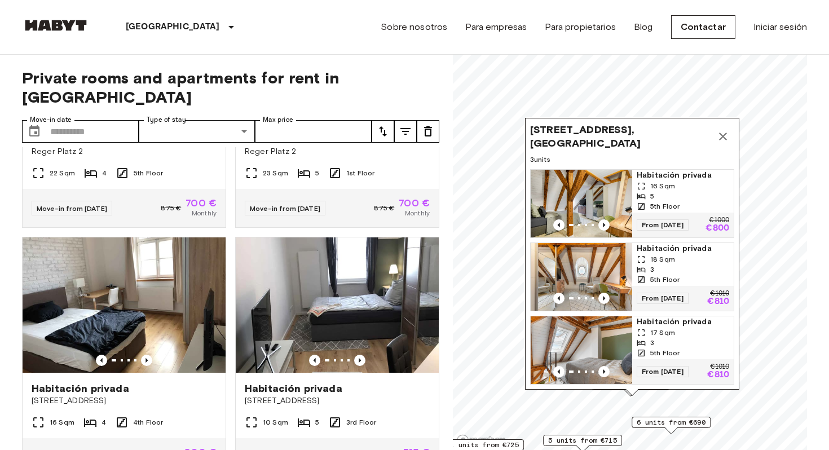
click at [723, 128] on button "Map marker" at bounding box center [723, 136] width 23 height 23
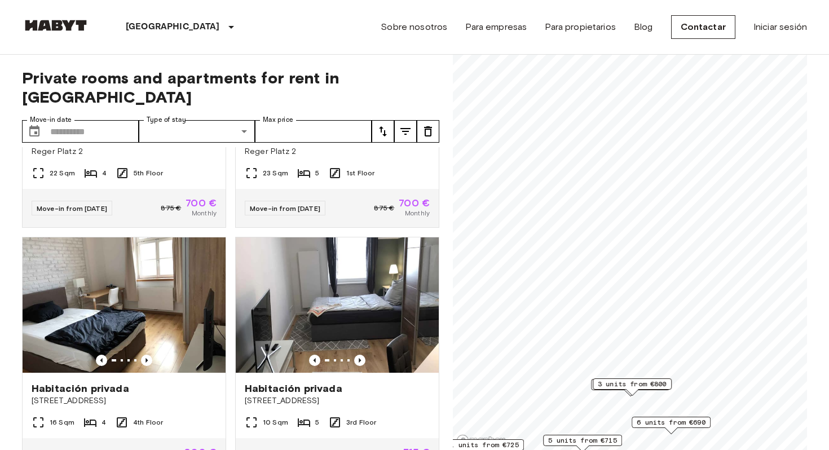
click at [633, 385] on span "3 units from €800" at bounding box center [632, 384] width 69 height 10
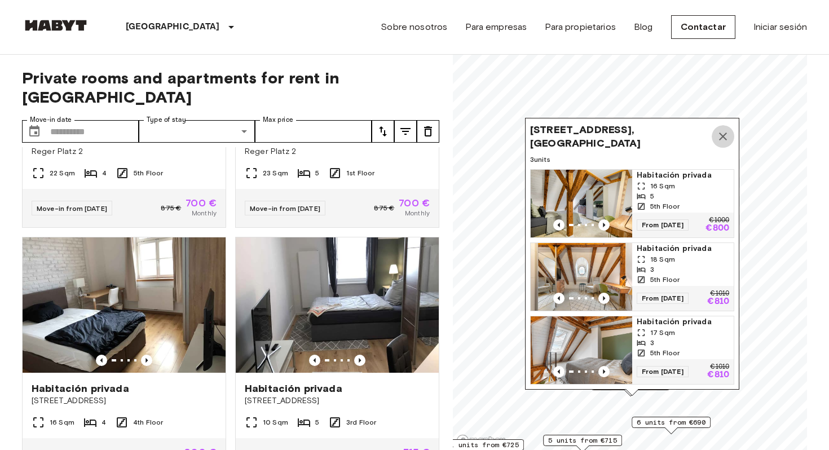
click at [720, 131] on icon "Map marker" at bounding box center [723, 137] width 14 height 14
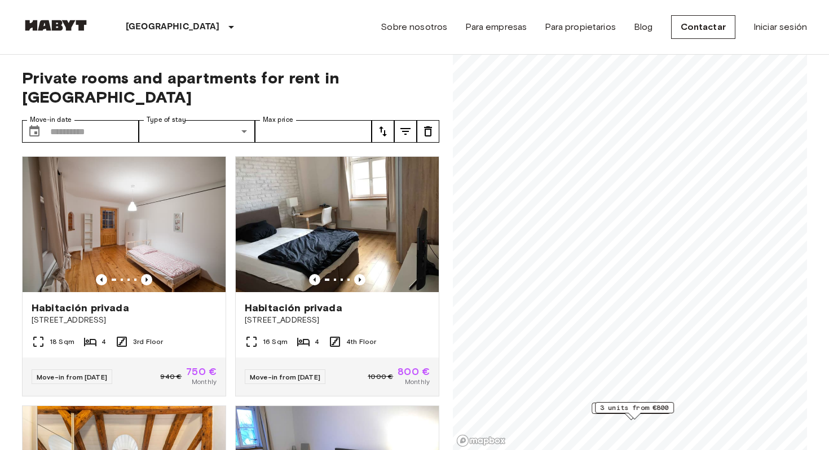
click at [591, 408] on div "4 units from €750" at bounding box center [630, 408] width 79 height 11
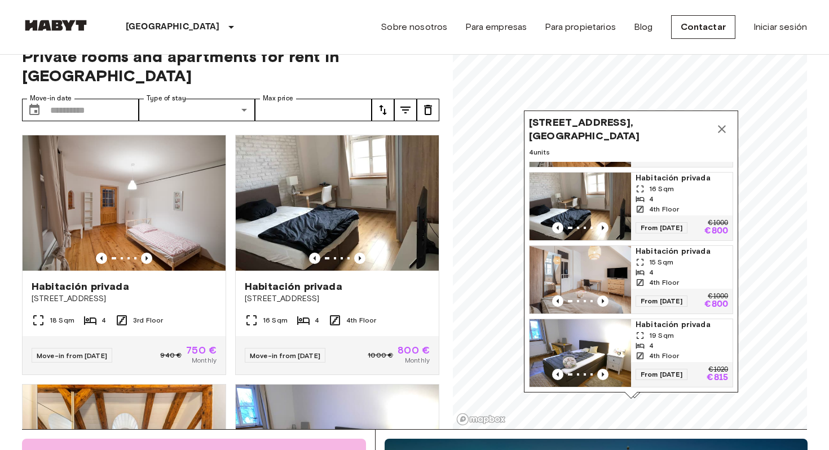
scroll to position [22, 0]
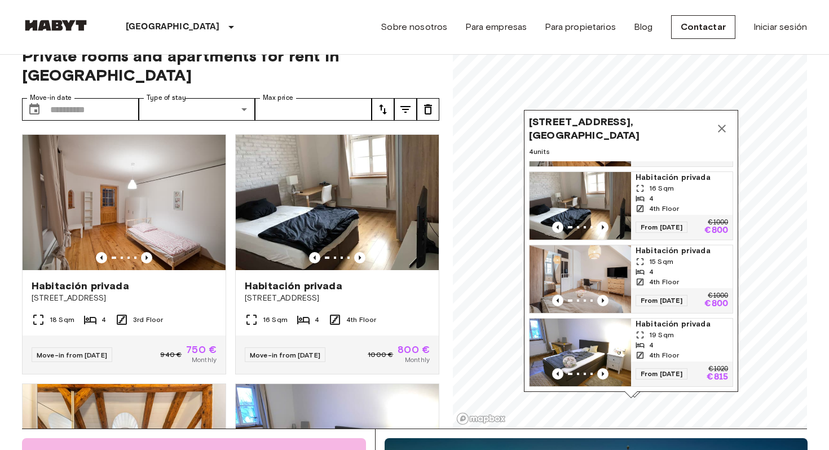
click at [602, 292] on img "Map marker" at bounding box center [579, 279] width 101 height 68
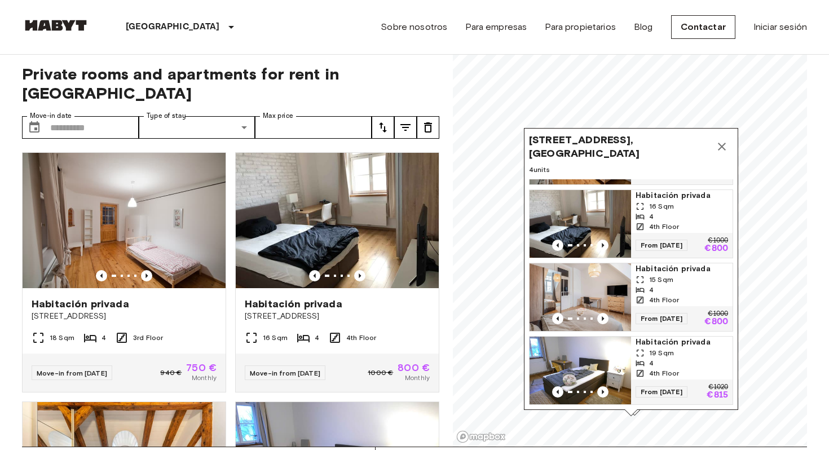
scroll to position [0, 0]
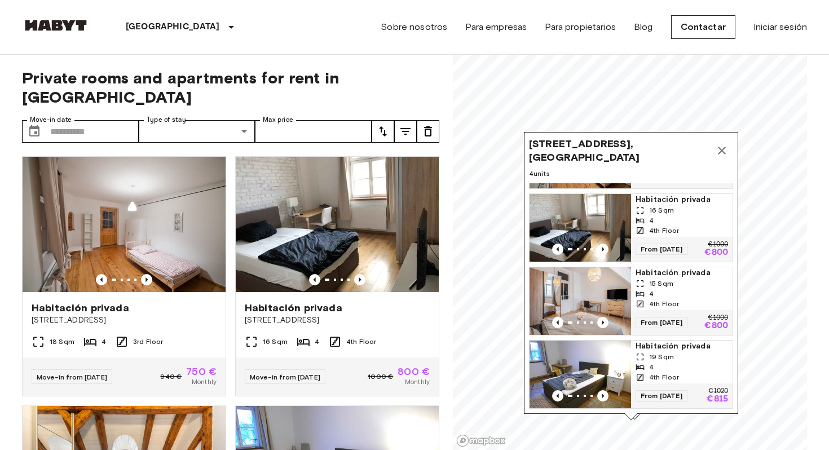
click at [722, 146] on icon "Map marker" at bounding box center [722, 151] width 14 height 14
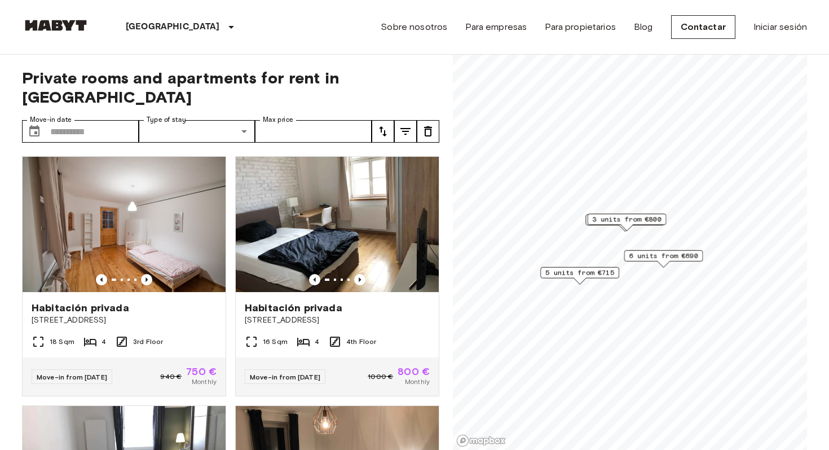
drag, startPoint x: 559, startPoint y: 424, endPoint x: 606, endPoint y: 252, distance: 178.2
click at [606, 268] on span "5 units from €715" at bounding box center [579, 273] width 69 height 10
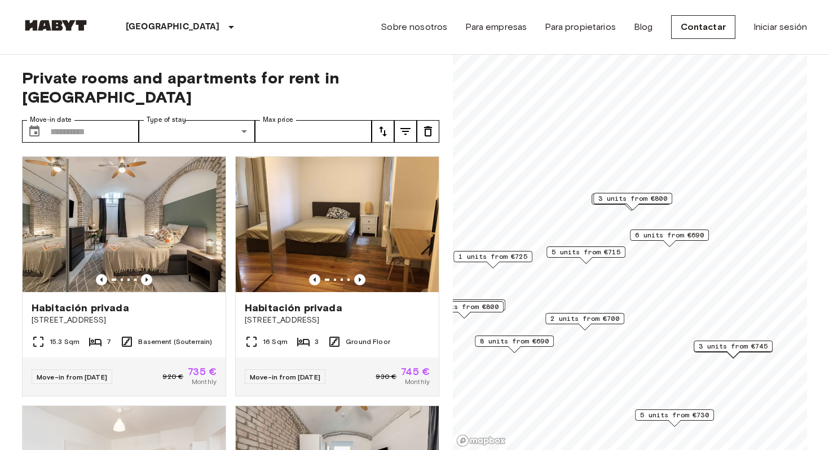
click at [606, 252] on span "5 units from €715" at bounding box center [585, 252] width 69 height 10
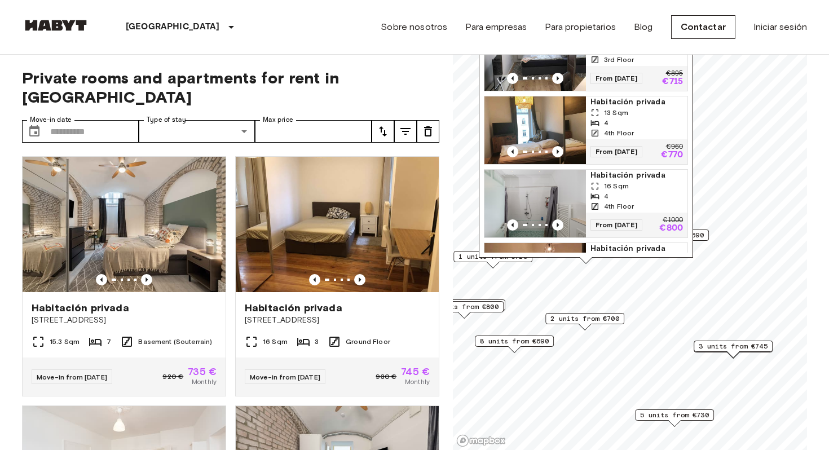
click at [581, 317] on span "2 units from €700" at bounding box center [584, 319] width 69 height 10
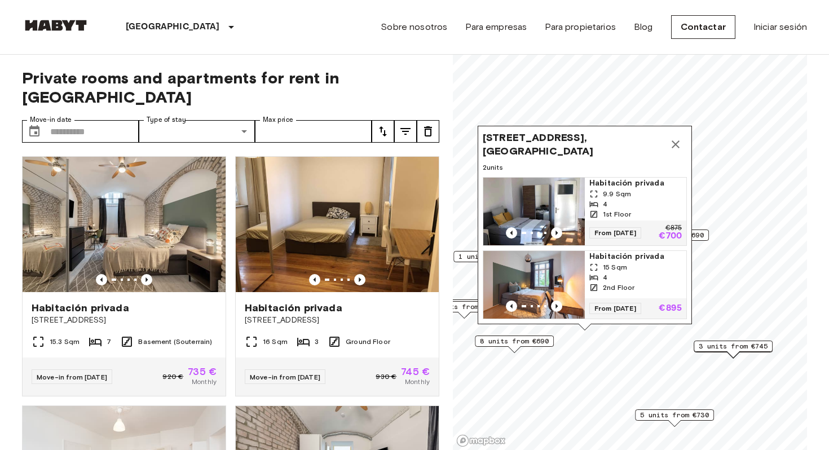
click at [673, 143] on icon "Map marker" at bounding box center [676, 145] width 14 height 14
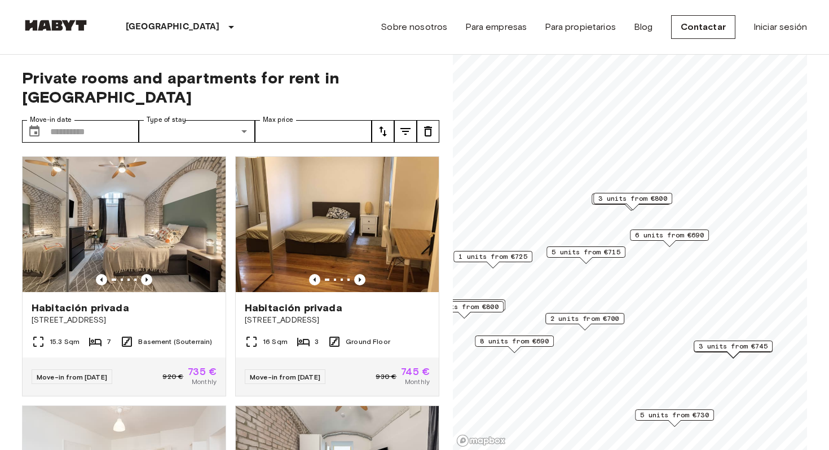
click at [514, 255] on span "1 units from €725" at bounding box center [492, 256] width 69 height 10
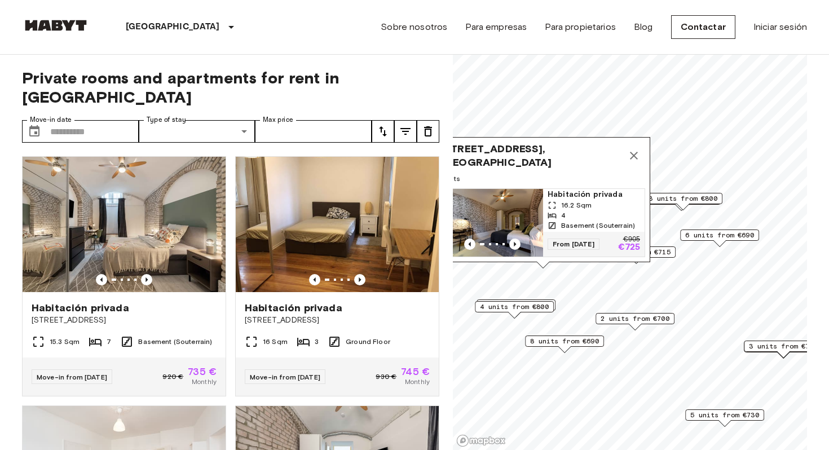
click at [527, 306] on span "4 units from €800" at bounding box center [514, 307] width 69 height 10
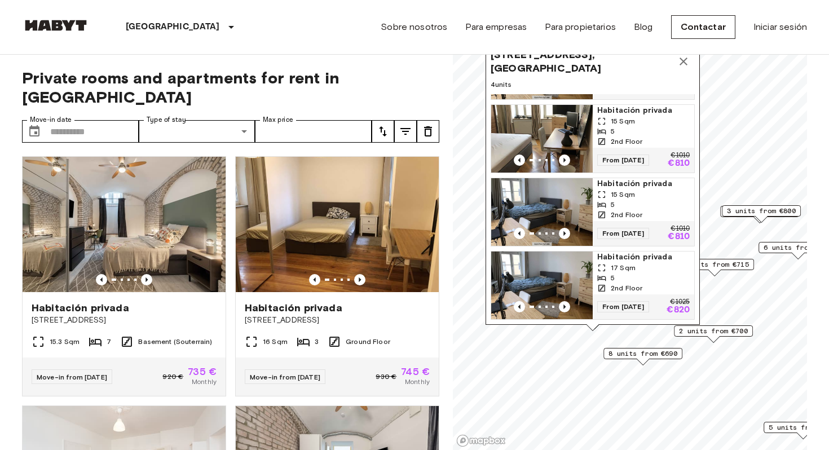
scroll to position [5, 0]
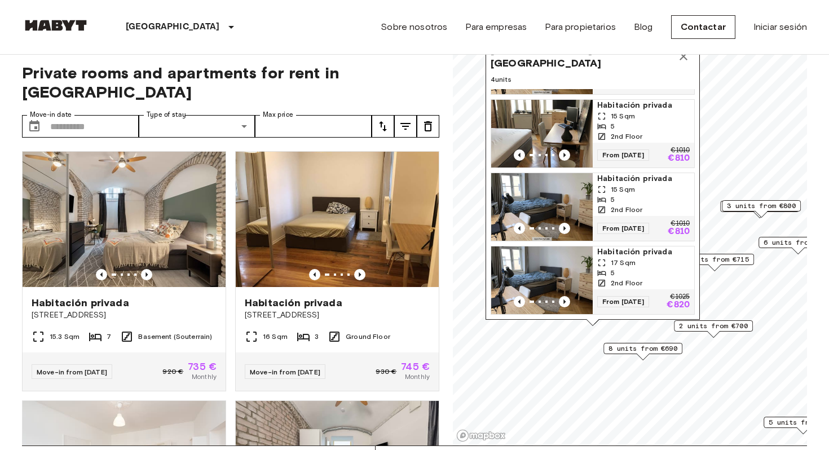
click at [631, 350] on span "8 units from €690" at bounding box center [642, 348] width 69 height 10
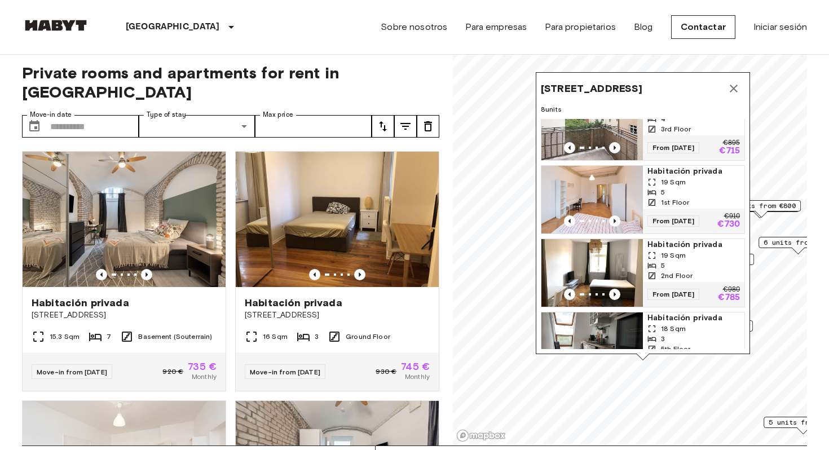
scroll to position [356, 0]
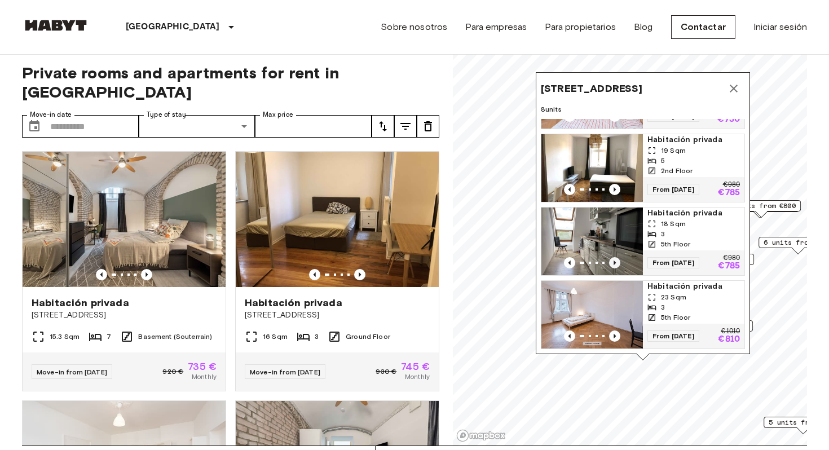
click at [613, 261] on icon "Previous image" at bounding box center [614, 262] width 11 height 11
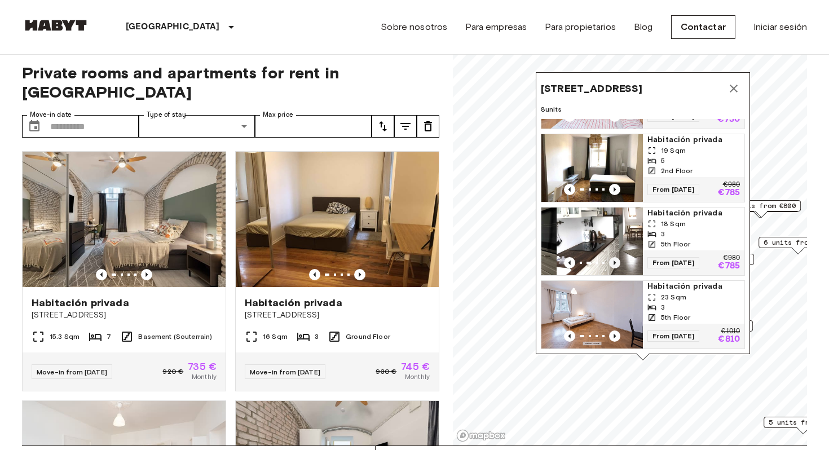
click at [615, 261] on icon "Previous image" at bounding box center [614, 262] width 11 height 11
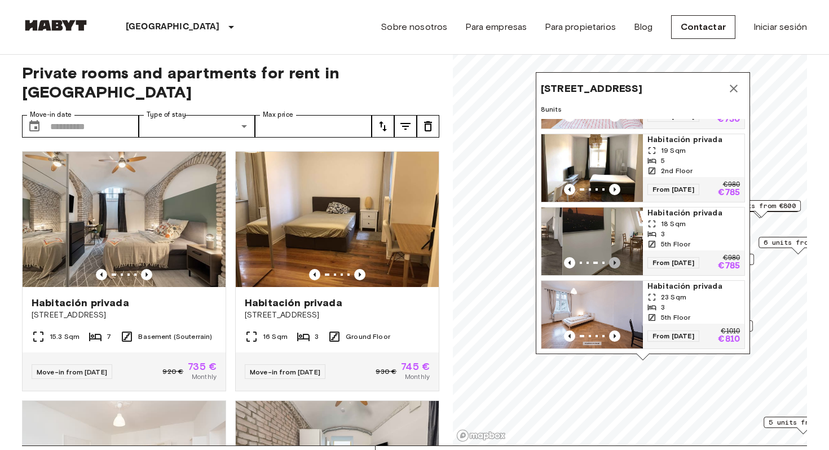
click at [615, 260] on icon "Previous image" at bounding box center [614, 262] width 11 height 11
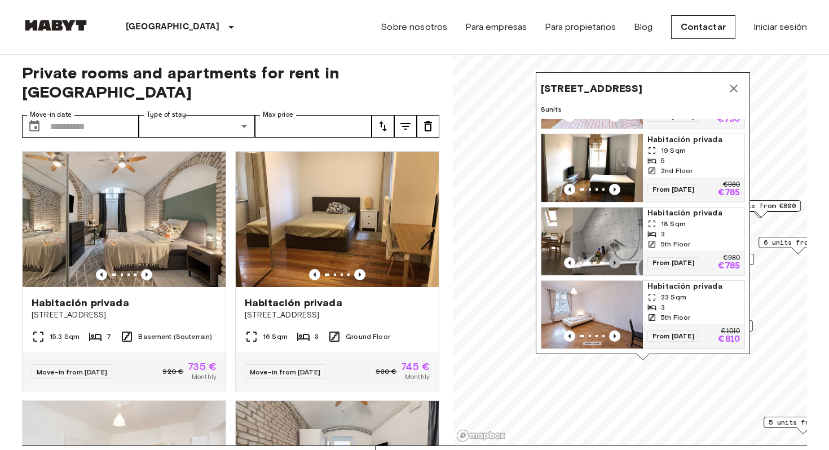
click at [615, 260] on icon "Previous image" at bounding box center [614, 262] width 11 height 11
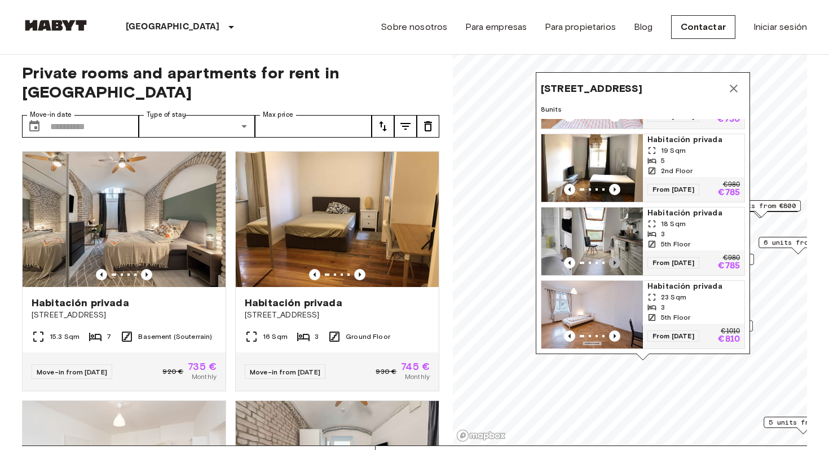
click at [616, 260] on icon "Previous image" at bounding box center [614, 262] width 11 height 11
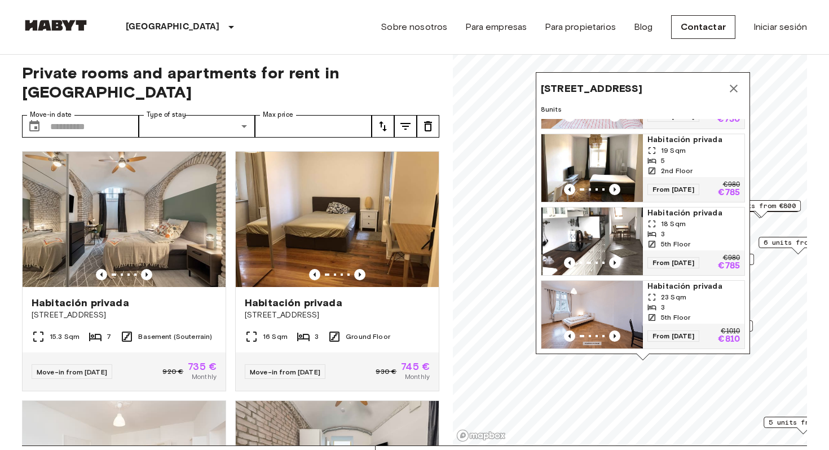
click at [736, 84] on icon "Map marker" at bounding box center [734, 89] width 14 height 14
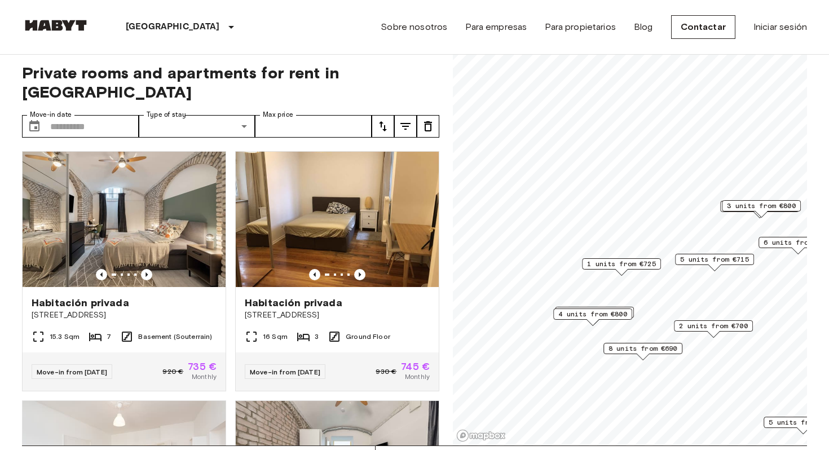
click at [597, 307] on div "2 units from €700" at bounding box center [594, 312] width 79 height 11
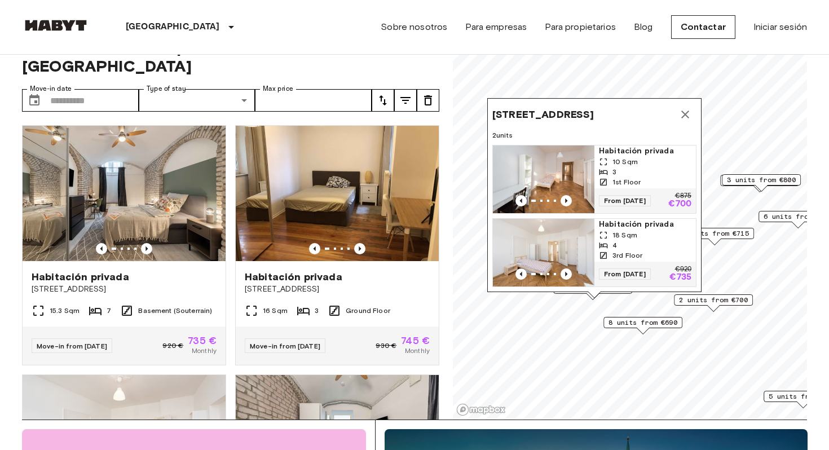
scroll to position [32, 0]
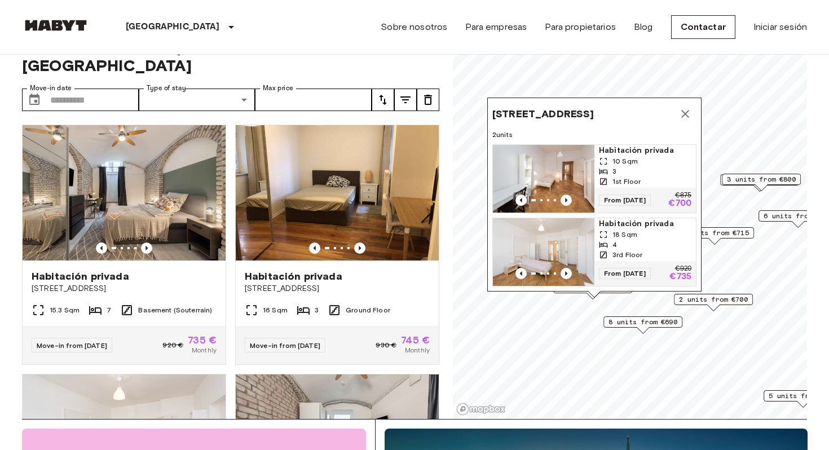
click at [687, 111] on icon "Map marker" at bounding box center [685, 114] width 14 height 14
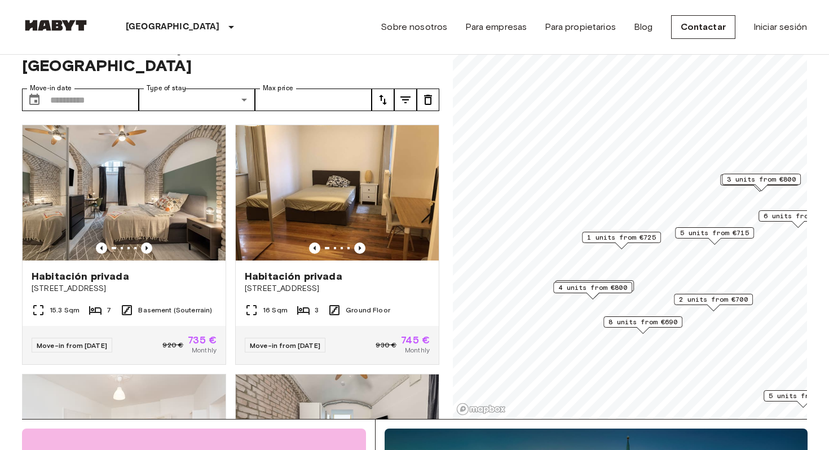
click at [650, 238] on span "1 units from €725" at bounding box center [621, 237] width 69 height 10
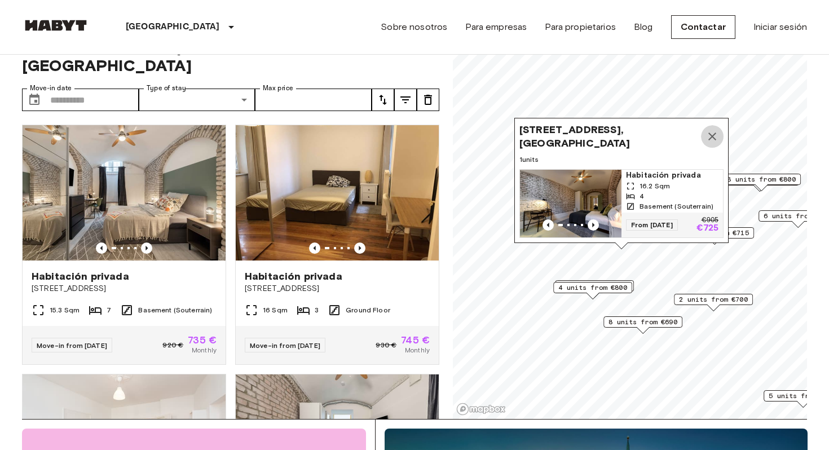
click at [711, 133] on icon "Map marker" at bounding box center [712, 137] width 14 height 14
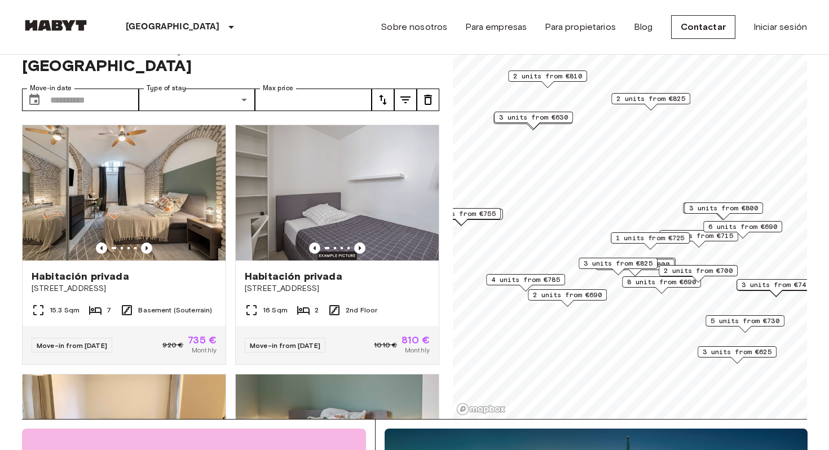
click at [540, 115] on span "3 units from €630" at bounding box center [533, 117] width 69 height 10
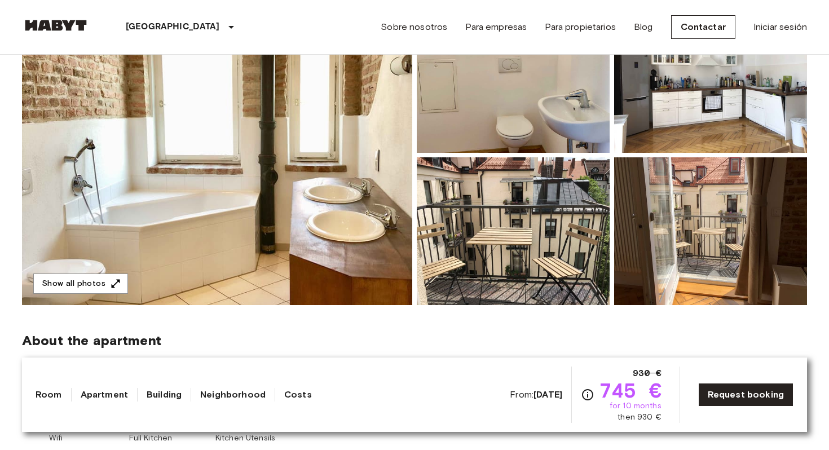
scroll to position [82, 0]
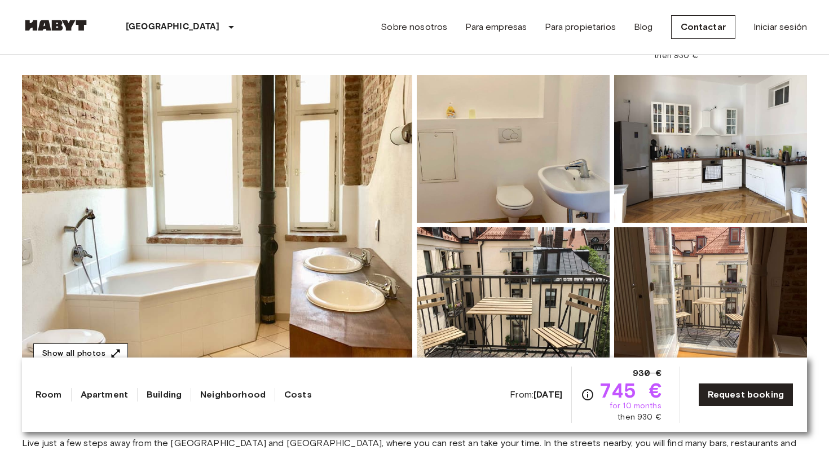
click at [110, 349] on icon "button" at bounding box center [115, 353] width 11 height 11
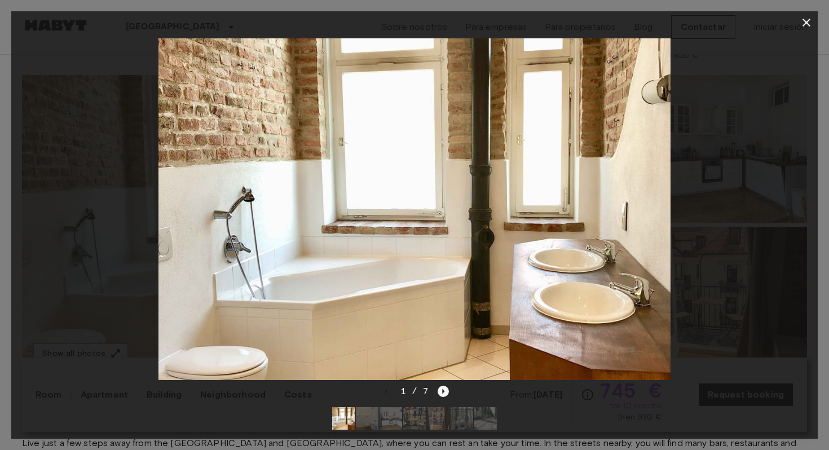
click at [444, 392] on icon "Next image" at bounding box center [443, 391] width 11 height 11
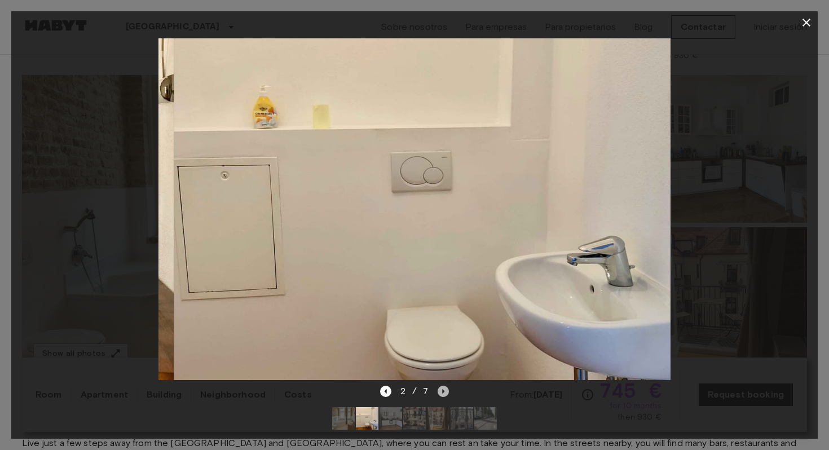
click at [444, 391] on icon "Next image" at bounding box center [444, 391] width 2 height 5
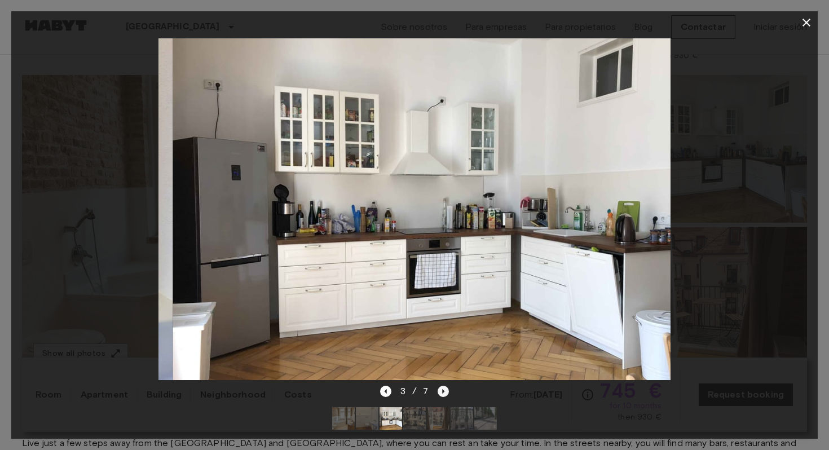
click at [444, 391] on icon "Next image" at bounding box center [444, 391] width 2 height 5
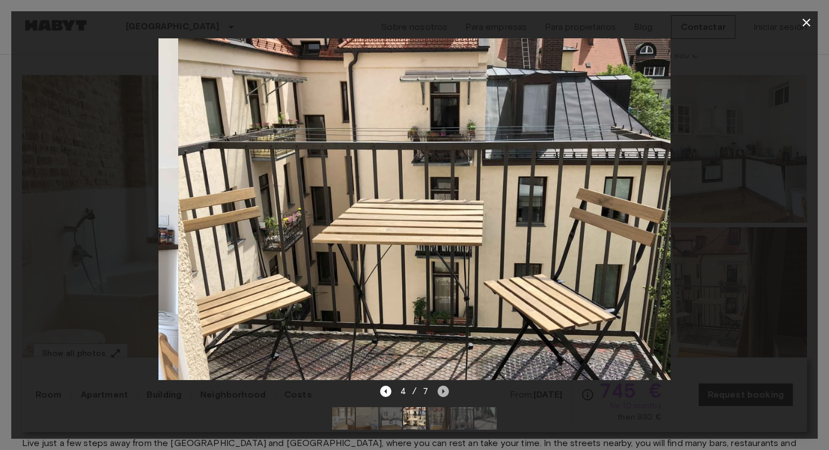
click at [444, 391] on icon "Next image" at bounding box center [444, 391] width 2 height 5
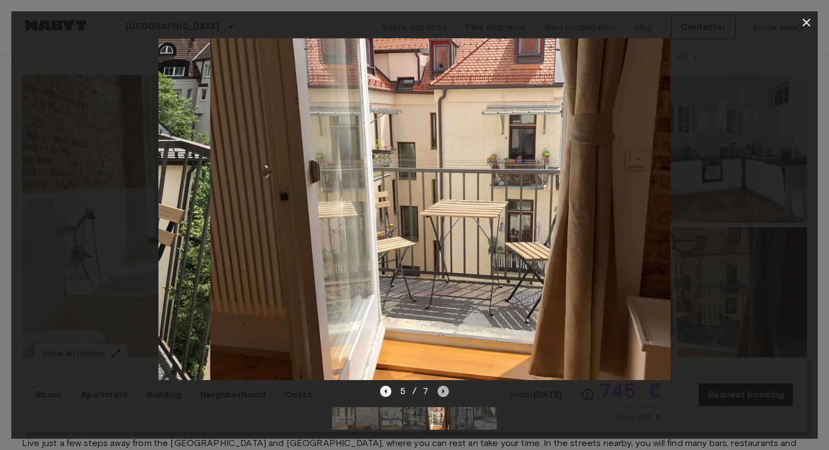
click at [444, 391] on icon "Next image" at bounding box center [444, 391] width 2 height 5
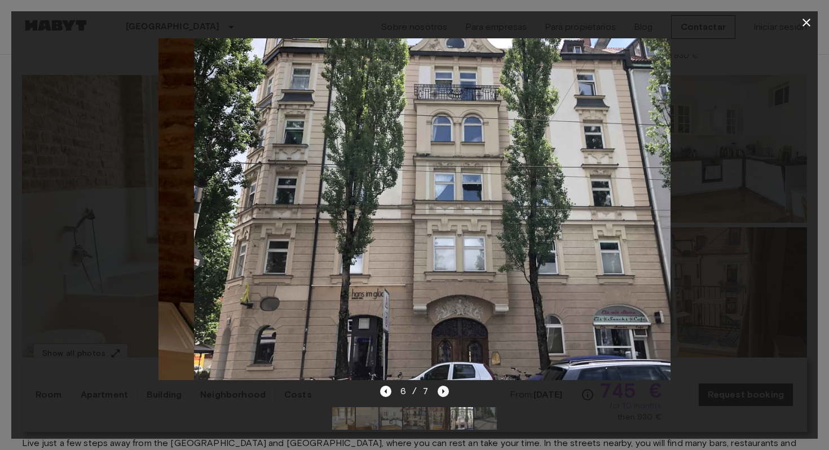
click at [444, 391] on icon "Next image" at bounding box center [443, 391] width 11 height 11
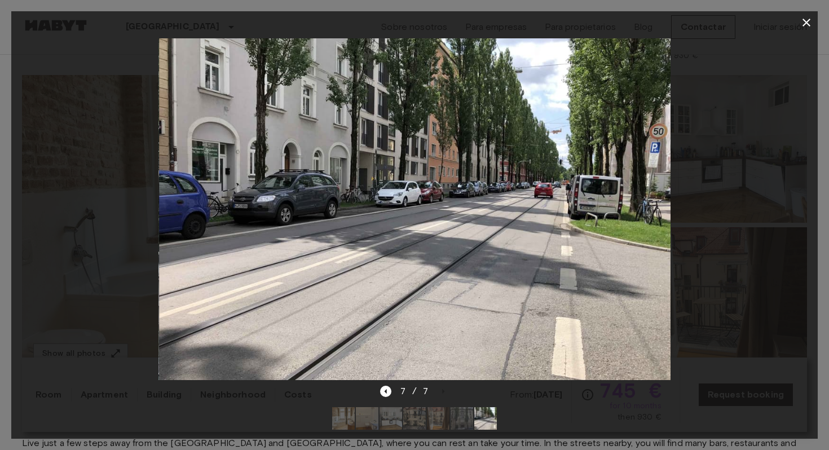
click at [806, 16] on icon "button" at bounding box center [807, 23] width 14 height 14
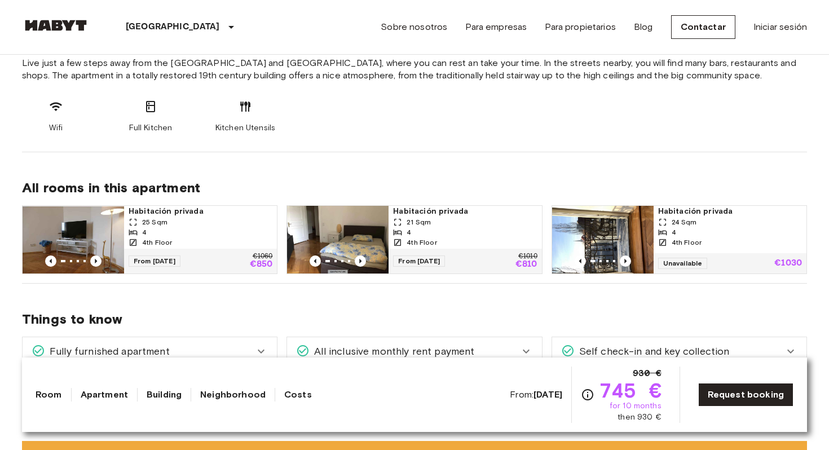
scroll to position [463, 0]
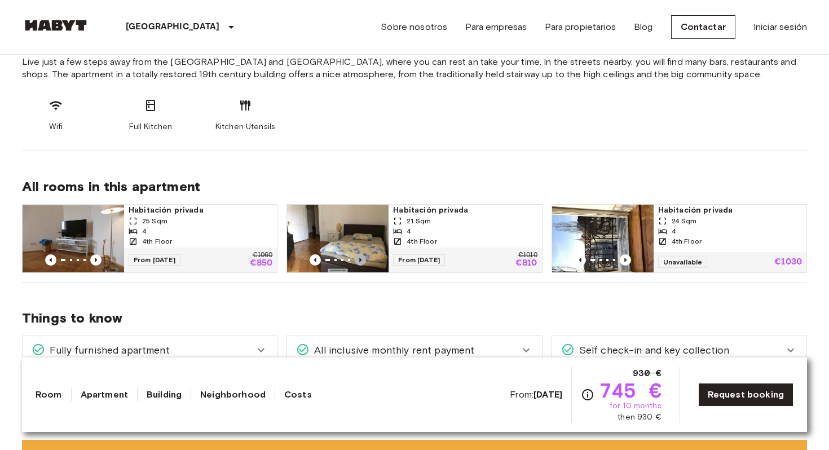
click at [361, 258] on icon "Previous image" at bounding box center [360, 259] width 11 height 11
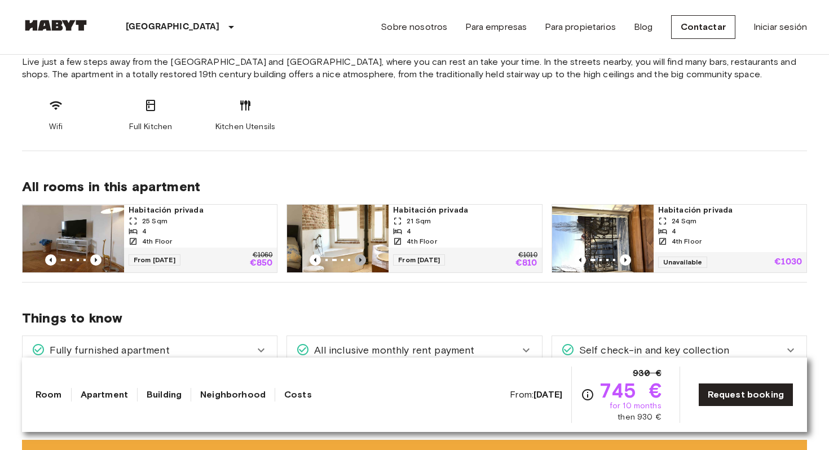
click at [361, 258] on icon "Previous image" at bounding box center [360, 259] width 11 height 11
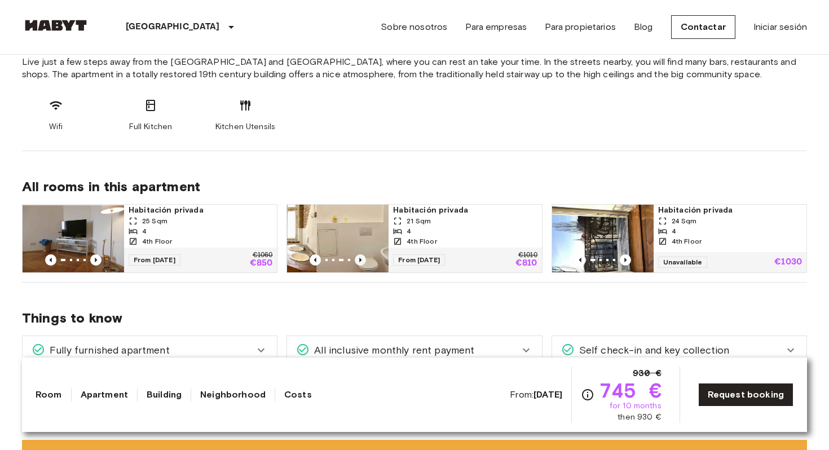
click at [361, 258] on icon "Previous image" at bounding box center [360, 259] width 11 height 11
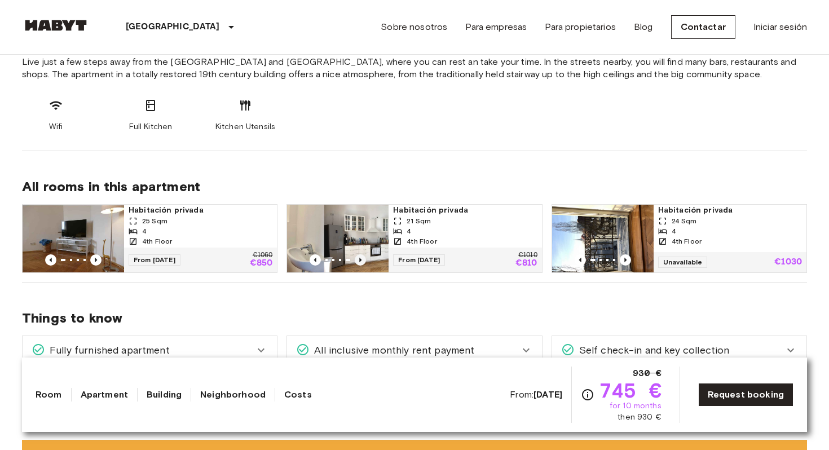
click at [361, 258] on icon "Previous image" at bounding box center [360, 259] width 11 height 11
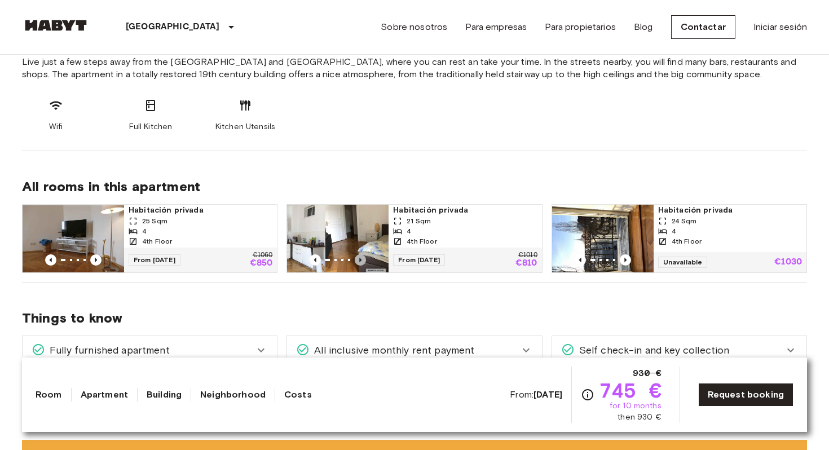
click at [361, 258] on icon "Previous image" at bounding box center [360, 259] width 11 height 11
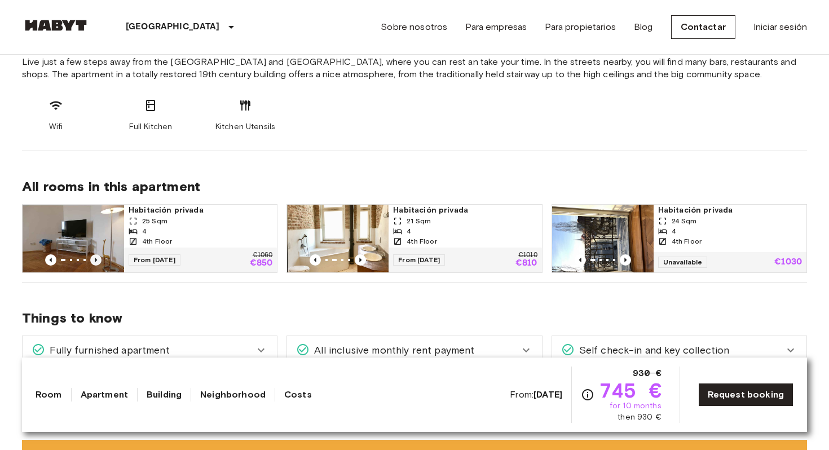
click at [98, 258] on icon "Previous image" at bounding box center [95, 259] width 11 height 11
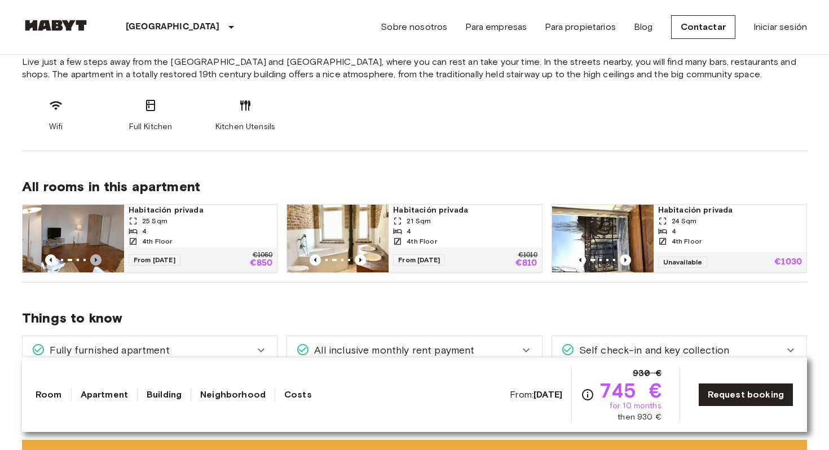
click at [98, 257] on icon "Previous image" at bounding box center [95, 259] width 11 height 11
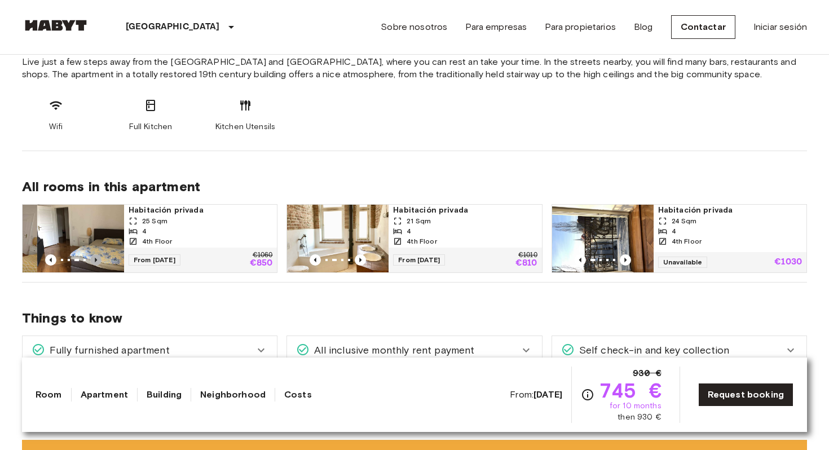
click at [98, 257] on icon "Previous image" at bounding box center [95, 259] width 11 height 11
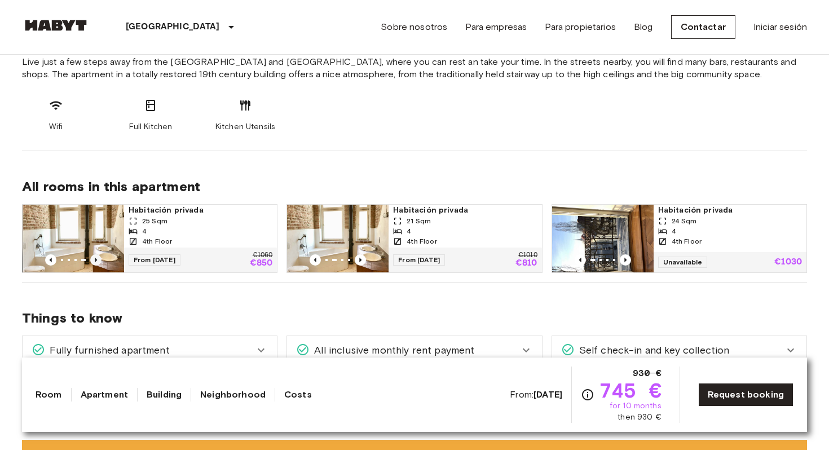
click at [98, 257] on icon "Previous image" at bounding box center [95, 259] width 11 height 11
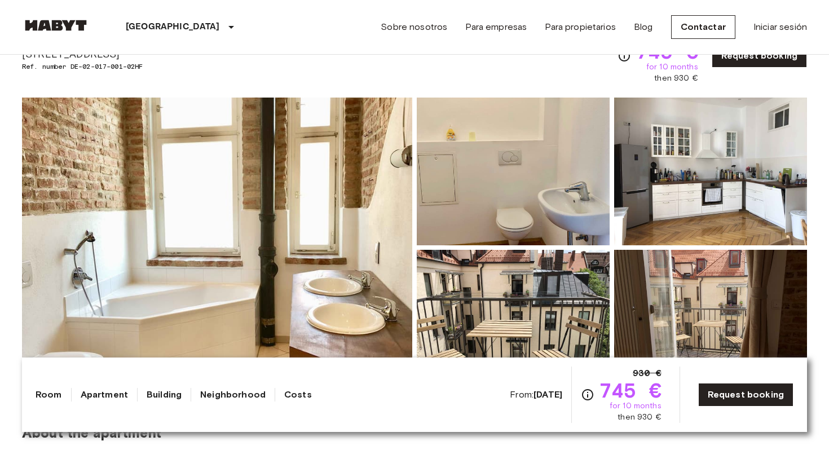
scroll to position [60, 0]
click at [365, 261] on img at bounding box center [217, 247] width 390 height 300
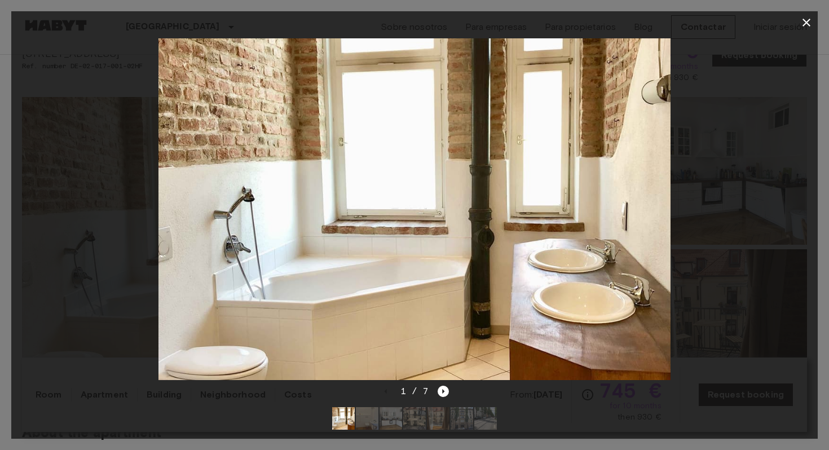
click at [368, 417] on img at bounding box center [367, 418] width 23 height 23
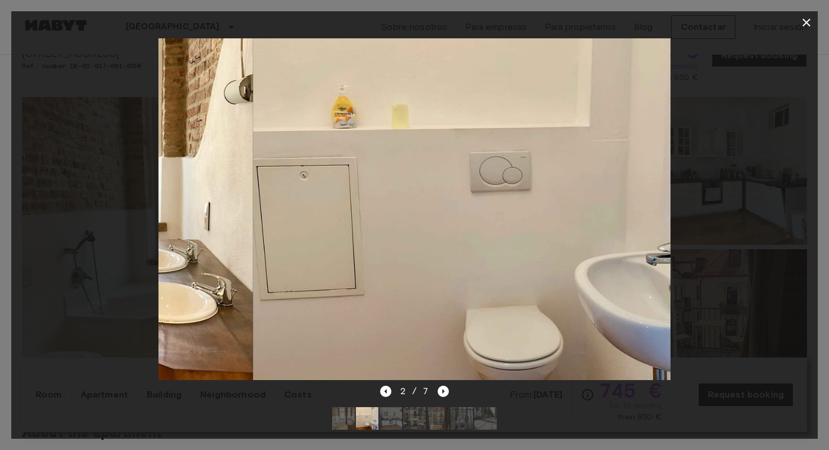
click at [397, 419] on img at bounding box center [390, 418] width 23 height 23
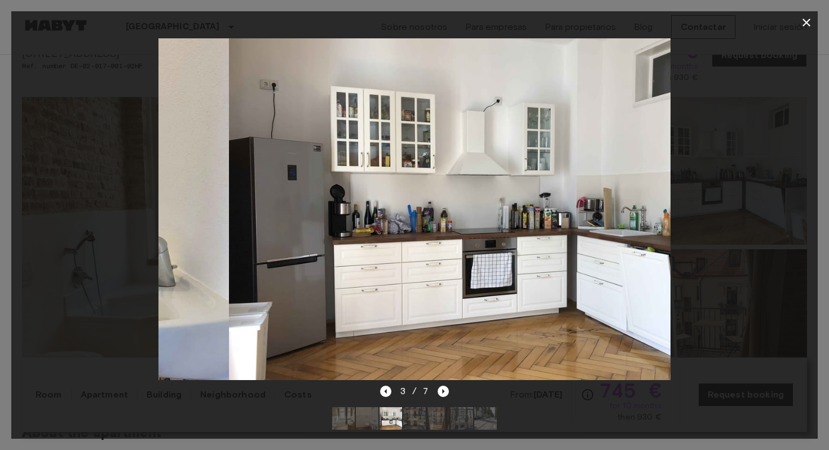
click at [430, 420] on img at bounding box center [438, 418] width 23 height 23
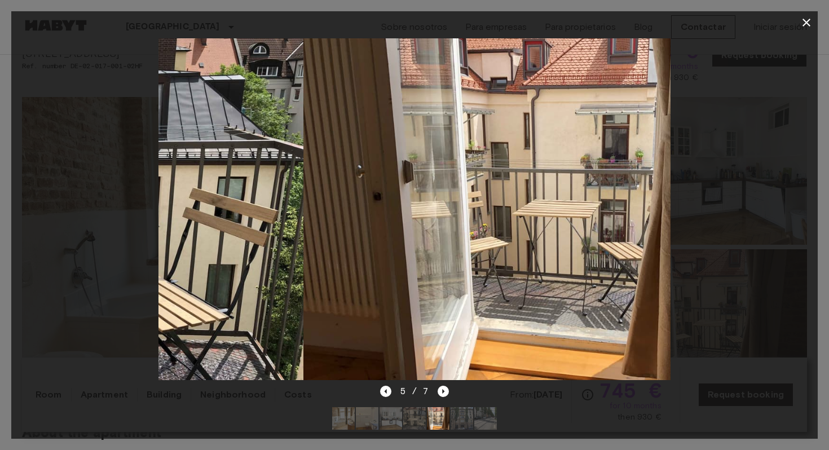
click at [420, 420] on img at bounding box center [414, 418] width 23 height 23
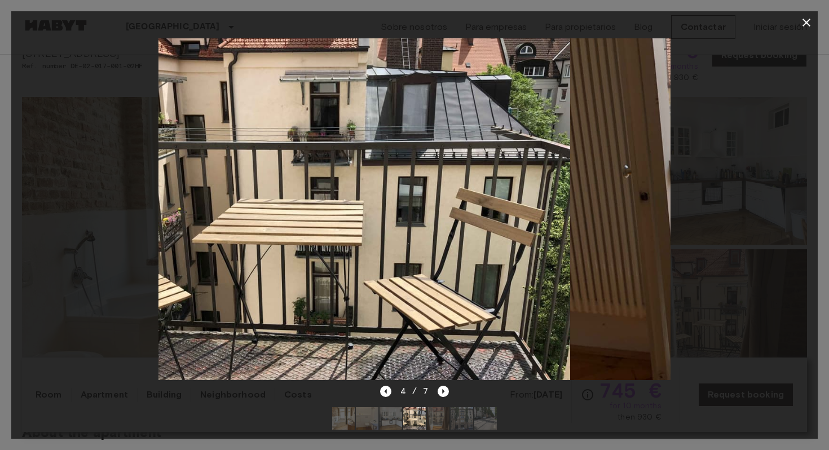
click at [463, 420] on img at bounding box center [462, 418] width 23 height 23
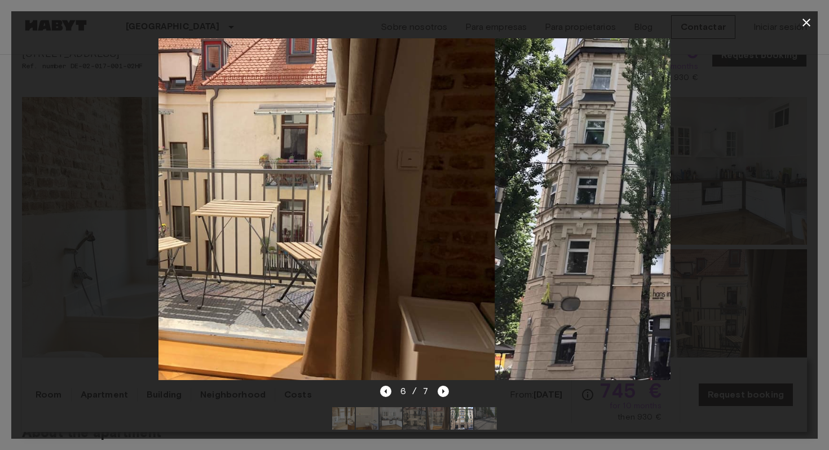
click at [488, 420] on img at bounding box center [485, 418] width 23 height 23
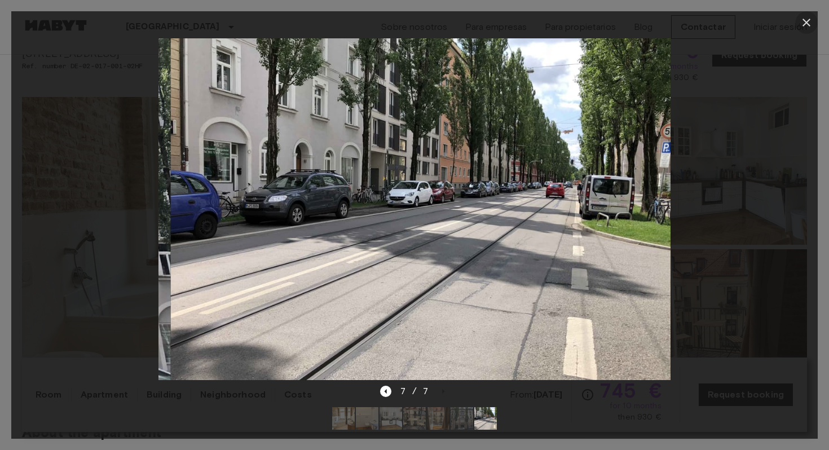
click at [809, 20] on icon "button" at bounding box center [806, 23] width 8 height 8
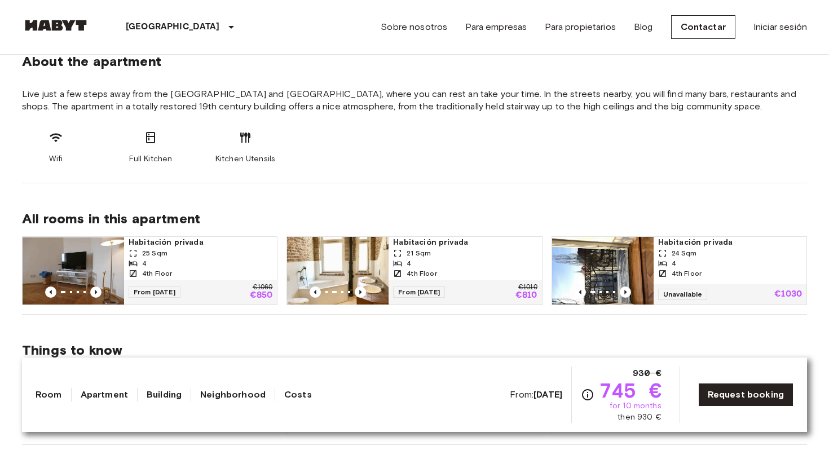
scroll to position [449, 0]
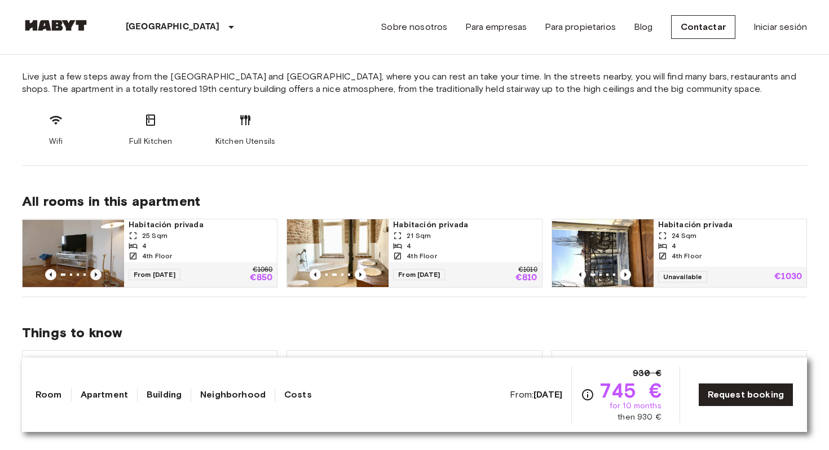
click at [96, 269] on icon "Previous image" at bounding box center [95, 274] width 11 height 11
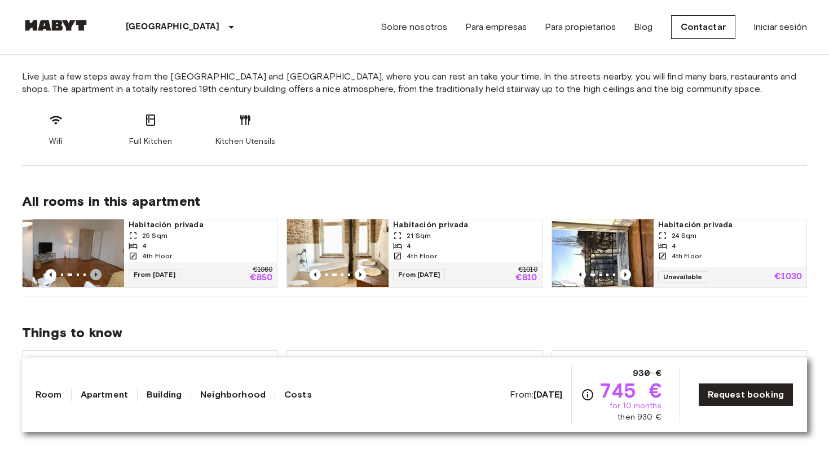
click at [96, 270] on icon "Previous image" at bounding box center [95, 274] width 11 height 11
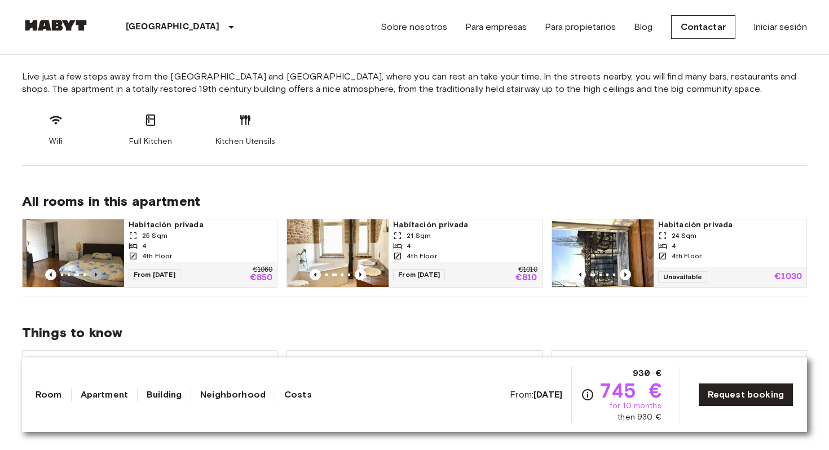
click at [95, 269] on icon "Previous image" at bounding box center [95, 274] width 11 height 11
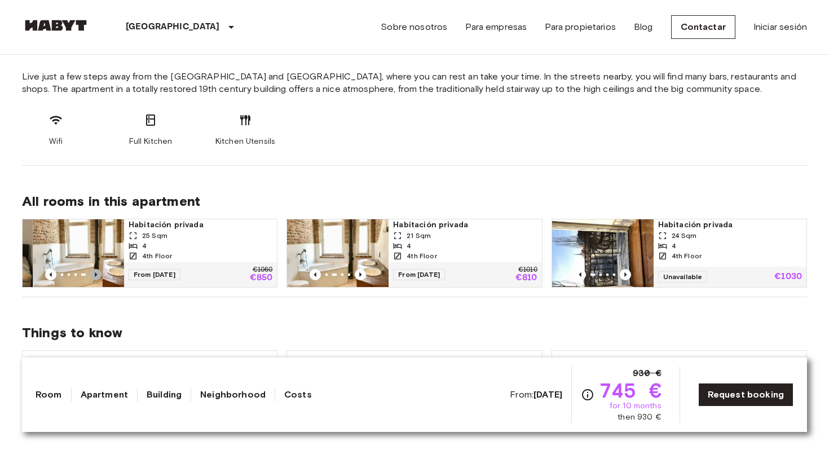
click at [95, 269] on icon "Previous image" at bounding box center [95, 274] width 11 height 11
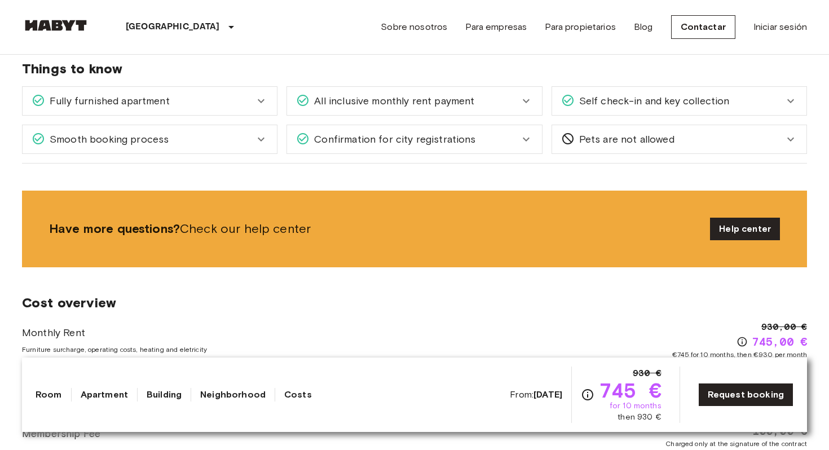
scroll to position [719, 0]
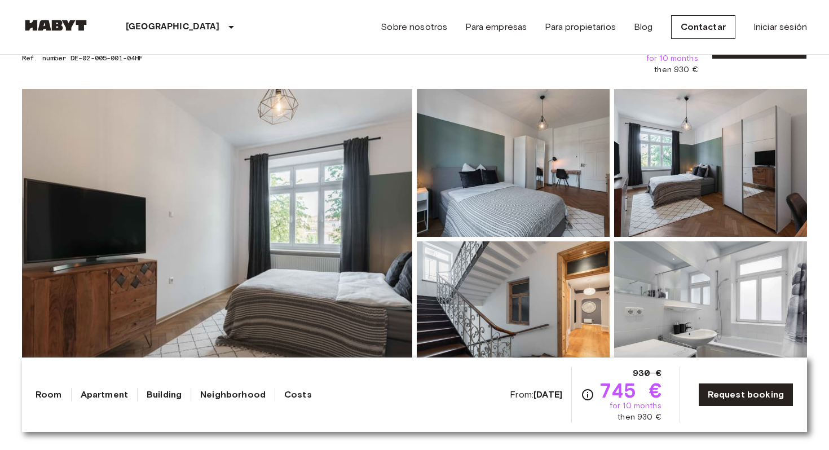
scroll to position [41, 0]
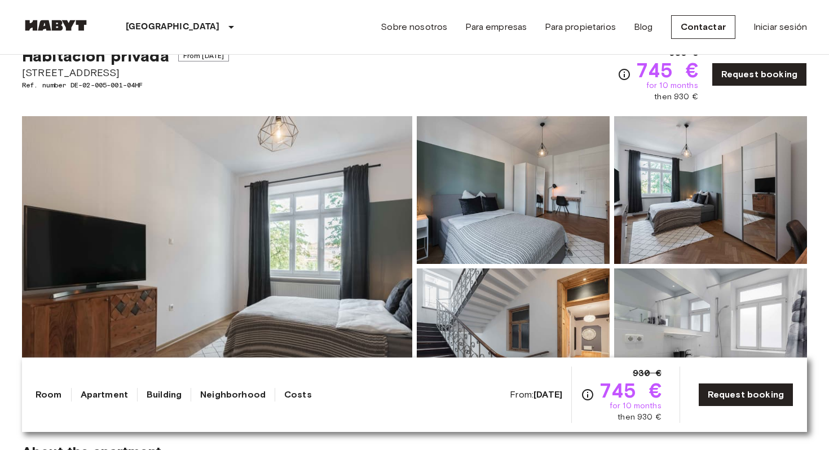
click at [321, 219] on img at bounding box center [217, 266] width 390 height 300
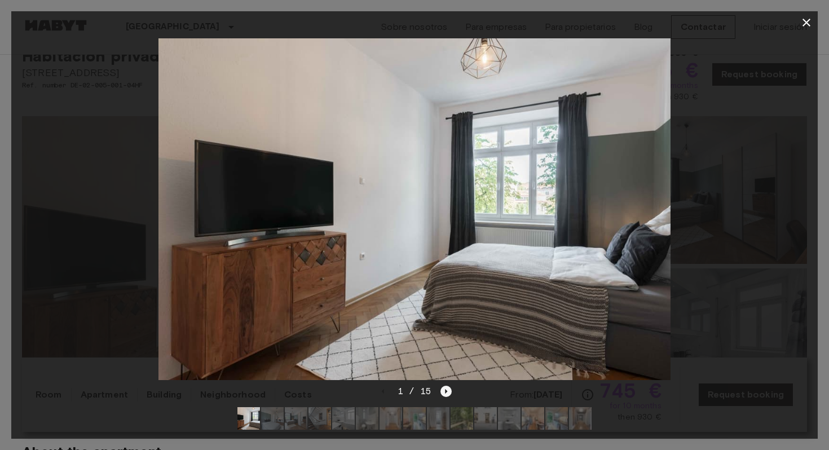
click at [444, 394] on icon "Next image" at bounding box center [445, 391] width 11 height 11
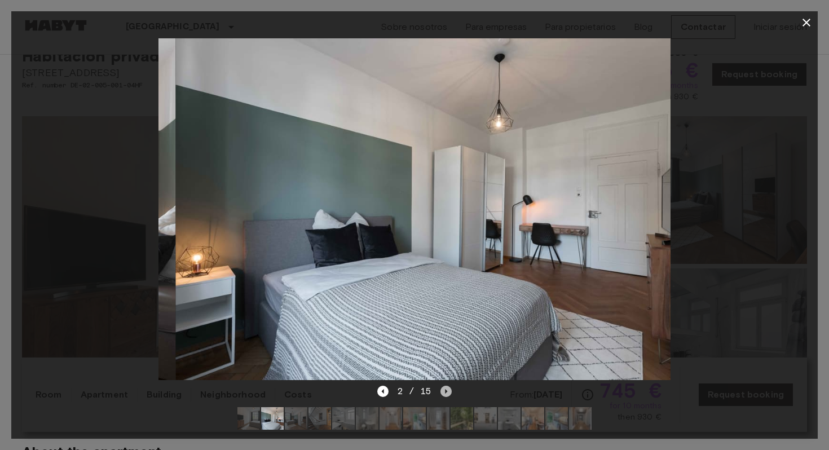
click at [444, 394] on icon "Next image" at bounding box center [445, 391] width 11 height 11
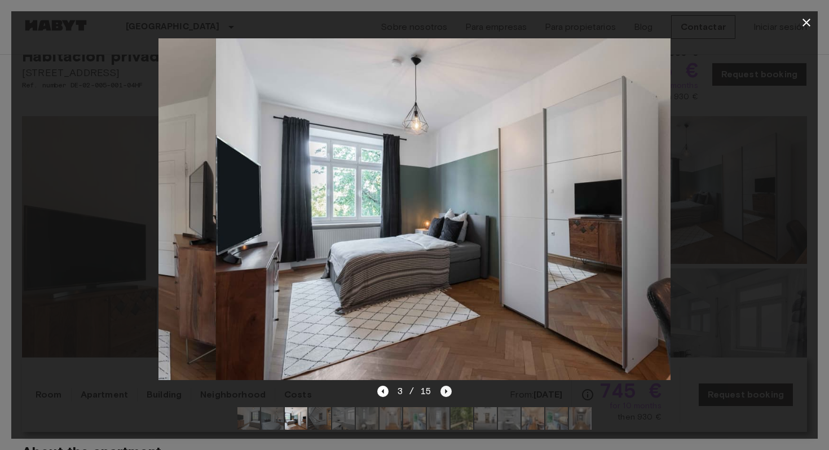
click at [444, 394] on icon "Next image" at bounding box center [445, 391] width 11 height 11
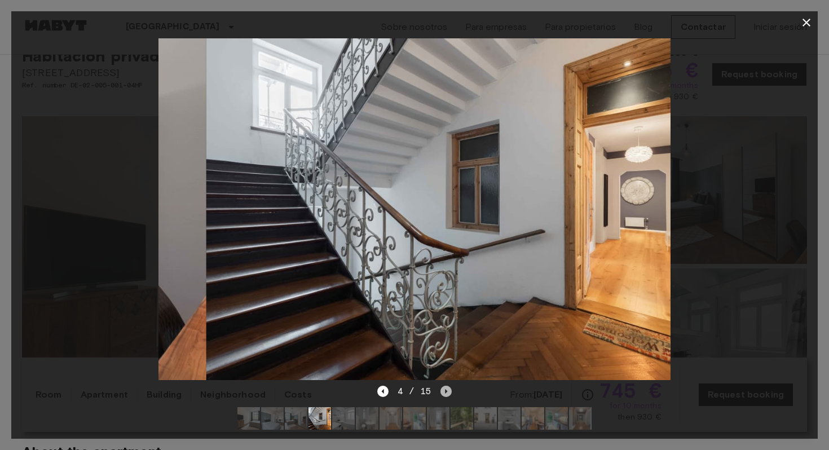
click at [444, 394] on icon "Next image" at bounding box center [445, 391] width 11 height 11
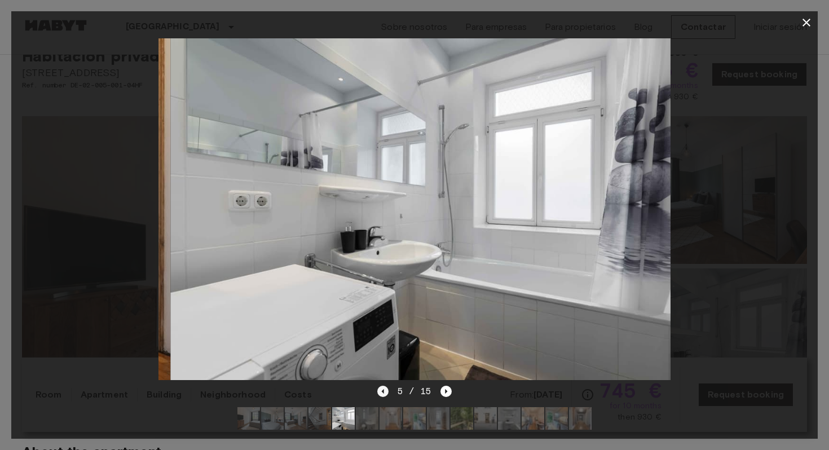
click at [380, 393] on icon "Previous image" at bounding box center [382, 391] width 11 height 11
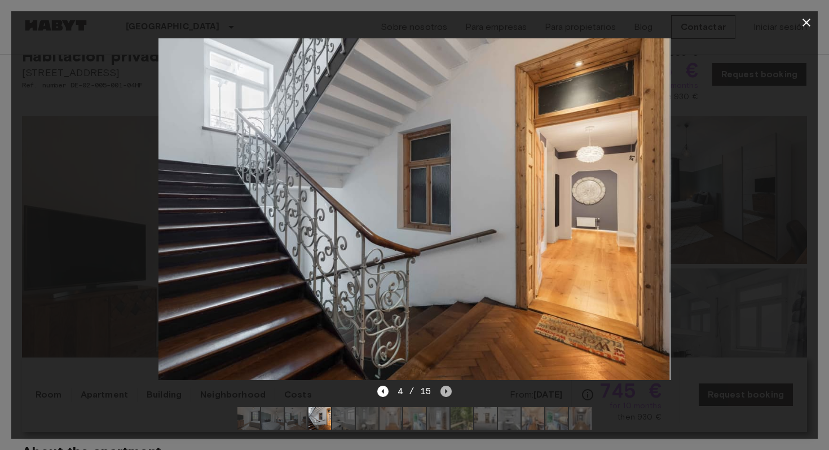
click at [445, 392] on icon "Next image" at bounding box center [446, 391] width 2 height 5
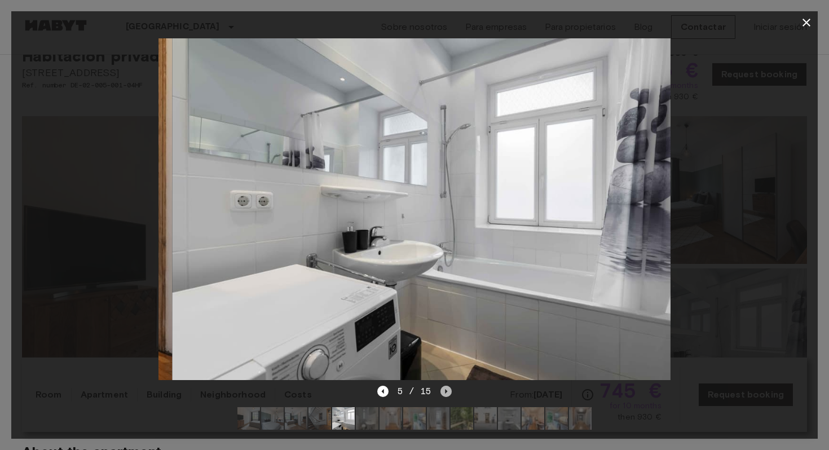
click at [445, 392] on icon "Next image" at bounding box center [446, 391] width 2 height 5
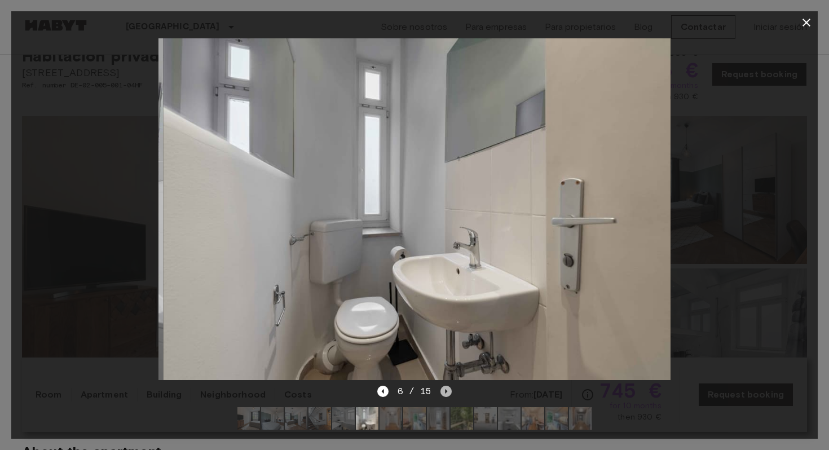
click at [445, 392] on icon "Next image" at bounding box center [446, 391] width 2 height 5
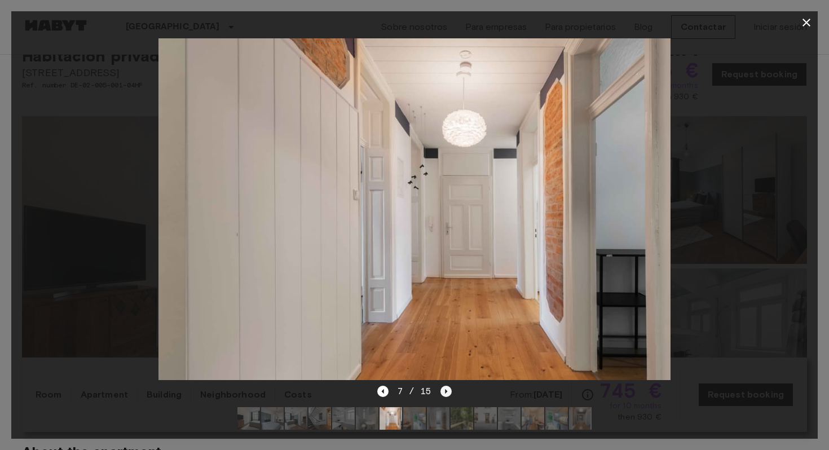
click at [445, 392] on icon "Next image" at bounding box center [446, 391] width 2 height 5
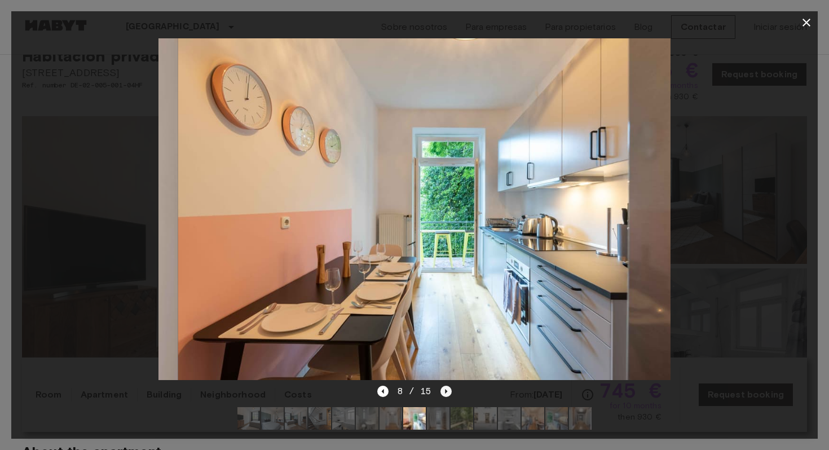
click at [445, 392] on icon "Next image" at bounding box center [446, 391] width 2 height 5
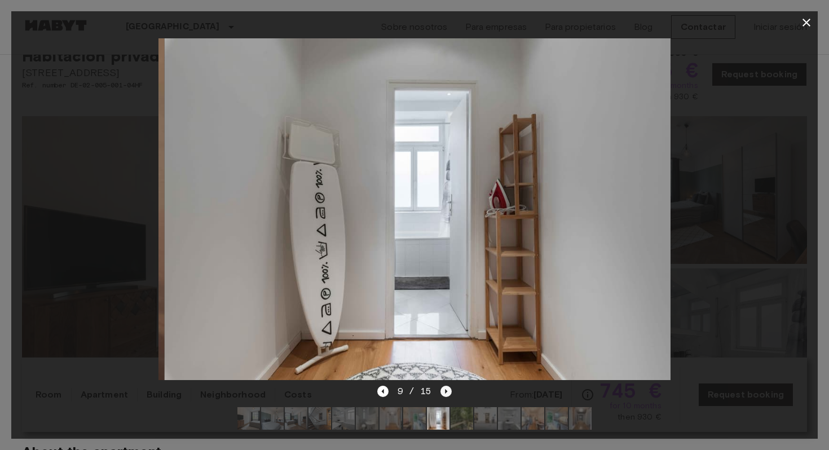
click at [445, 392] on icon "Next image" at bounding box center [446, 391] width 2 height 5
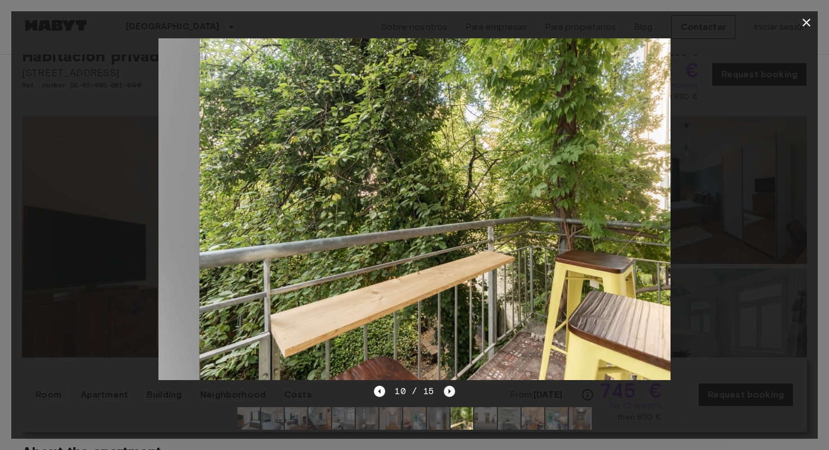
click at [445, 392] on icon "Next image" at bounding box center [449, 391] width 11 height 11
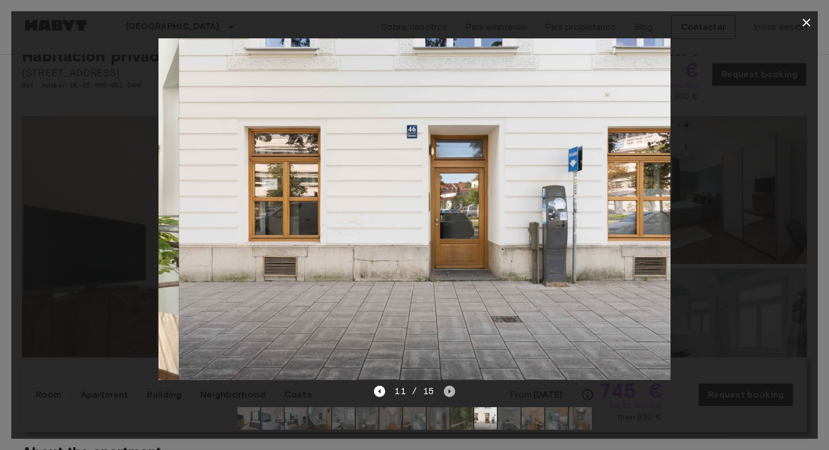
click at [446, 391] on icon "Next image" at bounding box center [449, 391] width 11 height 11
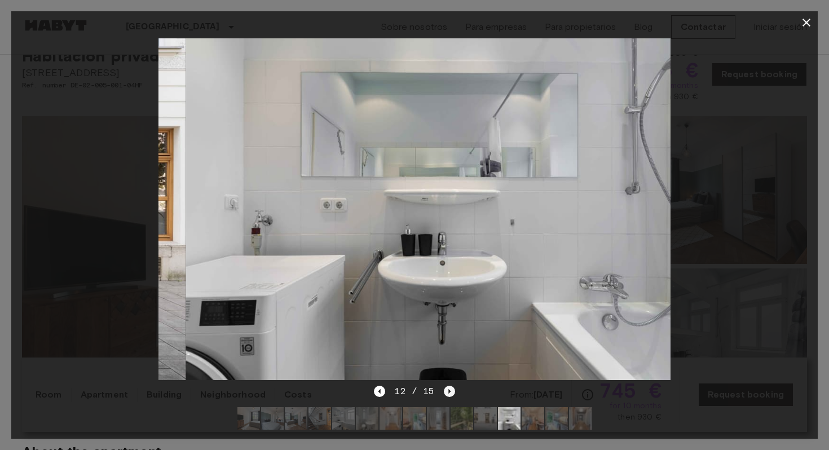
click at [446, 391] on icon "Next image" at bounding box center [449, 391] width 11 height 11
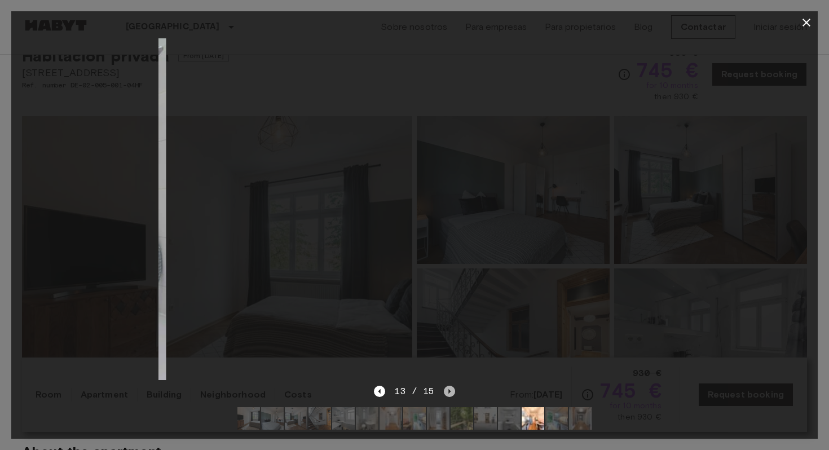
click at [446, 391] on icon "Next image" at bounding box center [449, 391] width 11 height 11
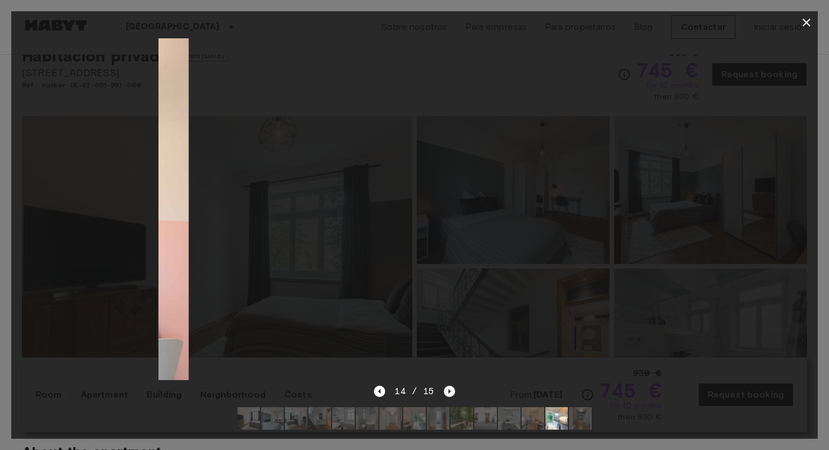
click at [446, 391] on icon "Next image" at bounding box center [449, 391] width 11 height 11
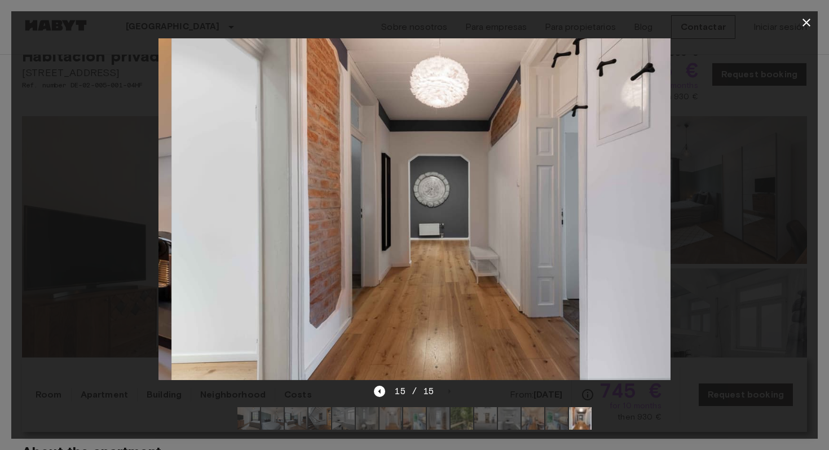
click at [807, 19] on icon "button" at bounding box center [807, 23] width 14 height 14
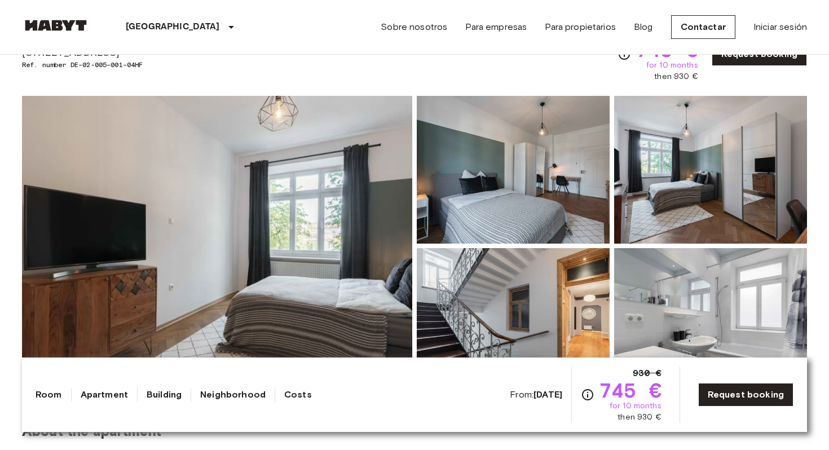
scroll to position [70, 0]
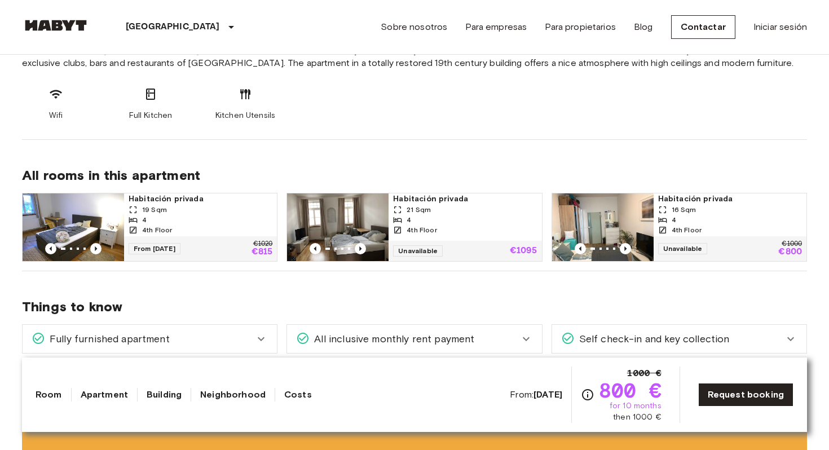
scroll to position [484, 0]
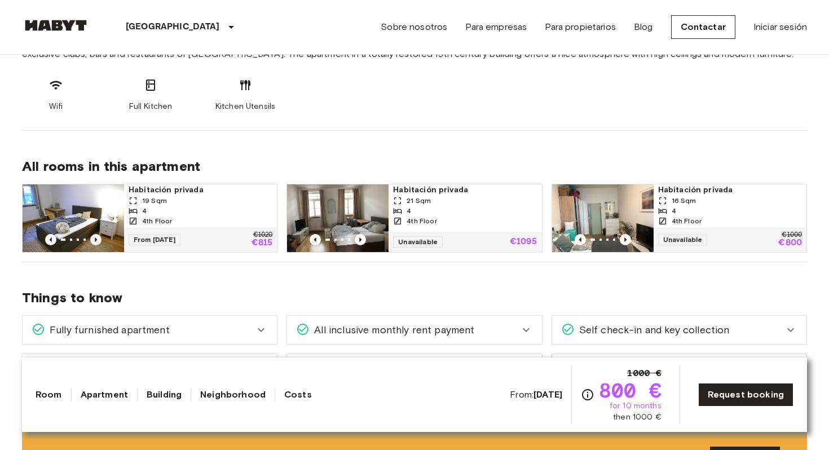
click at [96, 236] on icon "Previous image" at bounding box center [95, 239] width 11 height 11
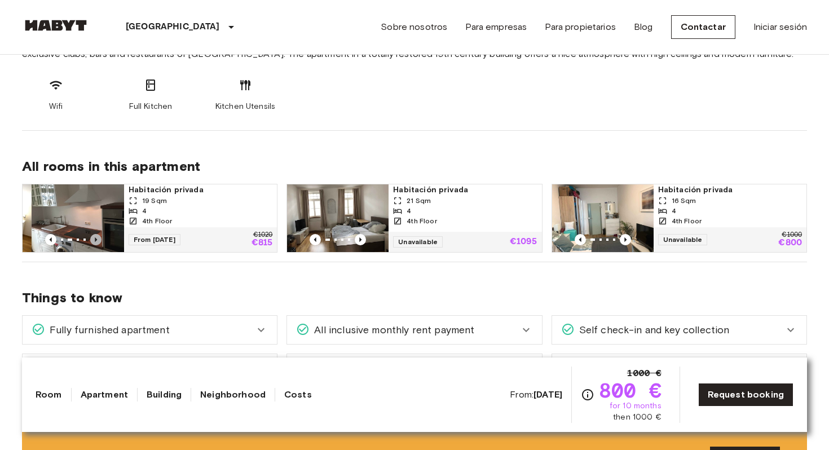
click at [98, 236] on icon "Previous image" at bounding box center [95, 239] width 11 height 11
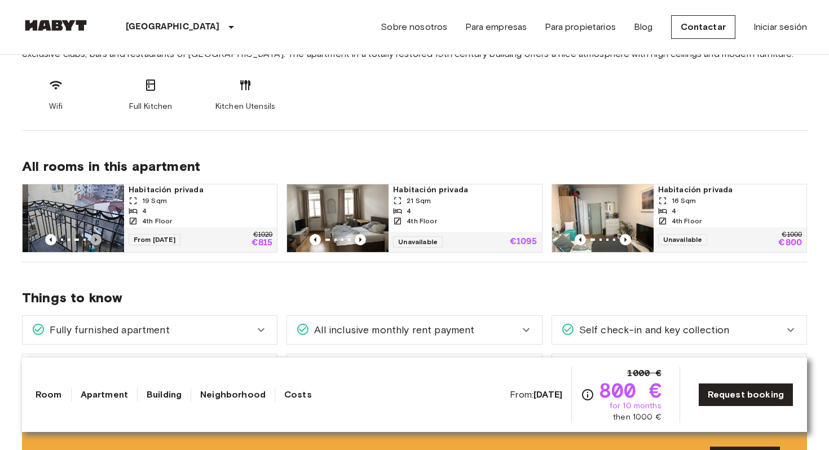
click at [98, 236] on icon "Previous image" at bounding box center [95, 239] width 11 height 11
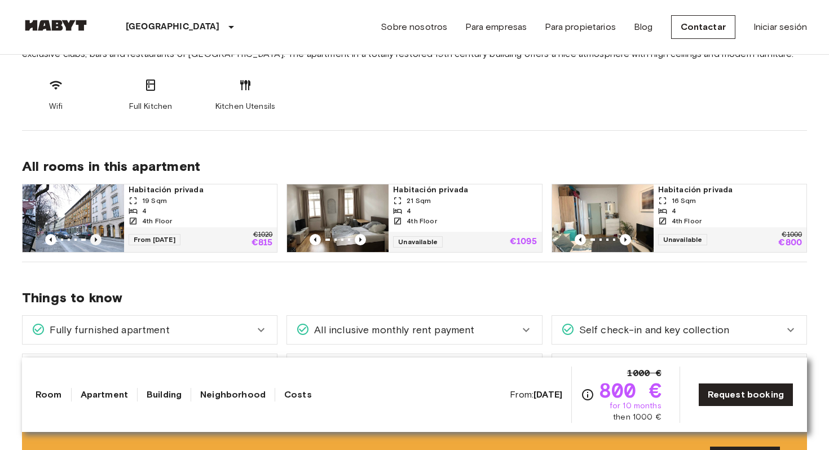
click at [98, 236] on icon "Previous image" at bounding box center [95, 239] width 11 height 11
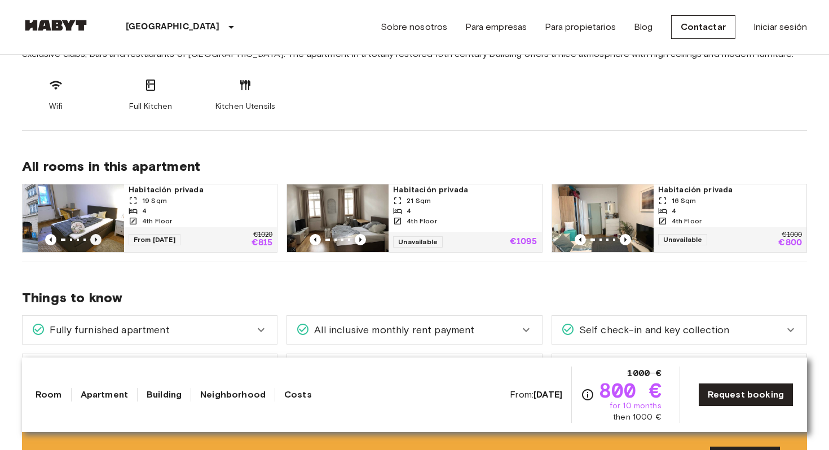
click at [98, 236] on icon "Previous image" at bounding box center [95, 239] width 11 height 11
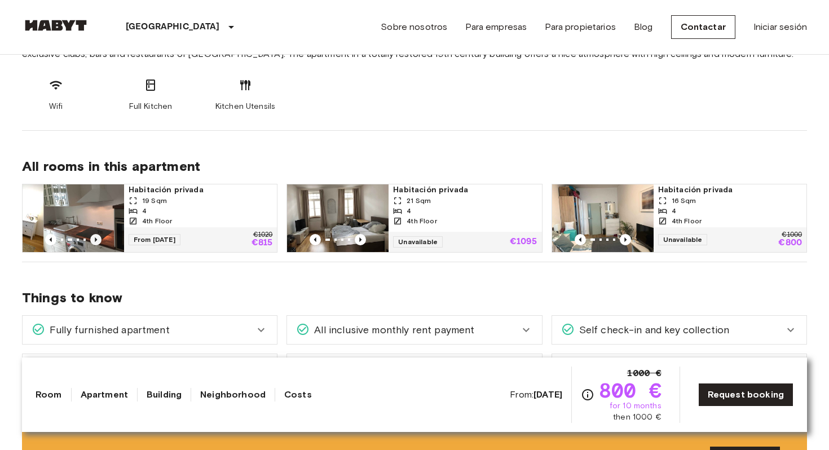
click at [98, 236] on icon "Previous image" at bounding box center [95, 239] width 11 height 11
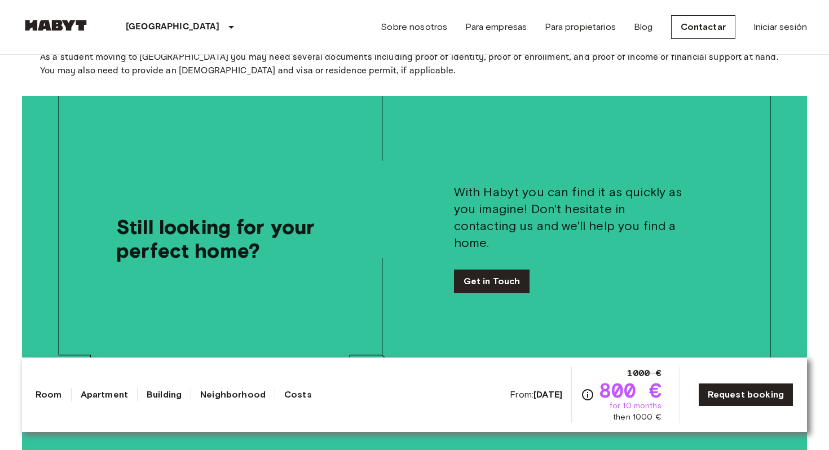
scroll to position [1458, 0]
